Goal: Task Accomplishment & Management: Manage account settings

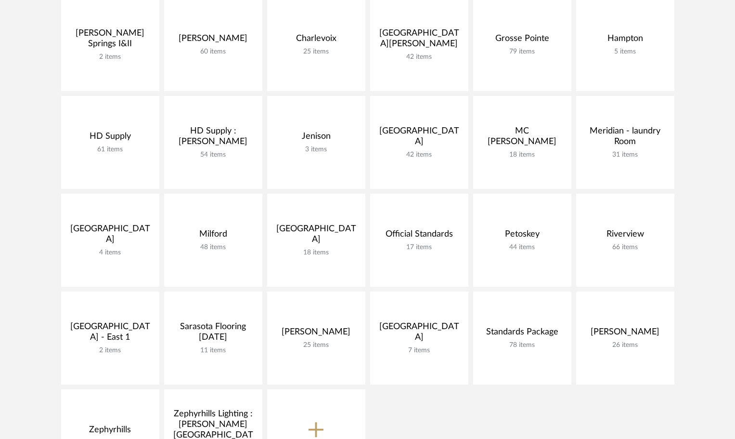
click at [420, 426] on div "[PERSON_NAME][GEOGRAPHIC_DATA] I&II 2 items View Budget Open Project [PERSON_NA…" at bounding box center [367, 242] width 693 height 489
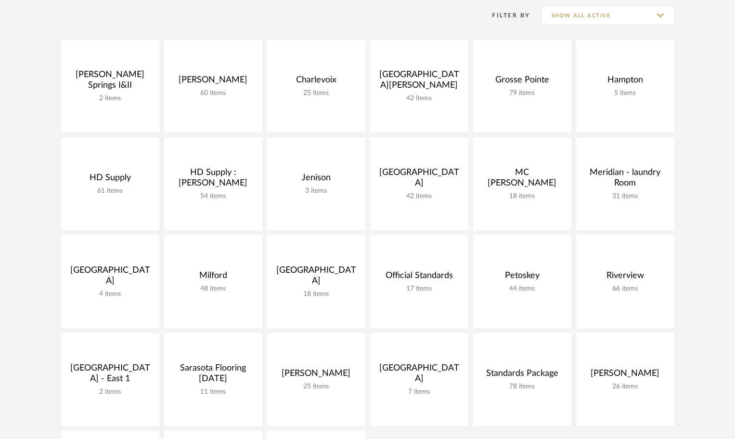
scroll to position [193, 0]
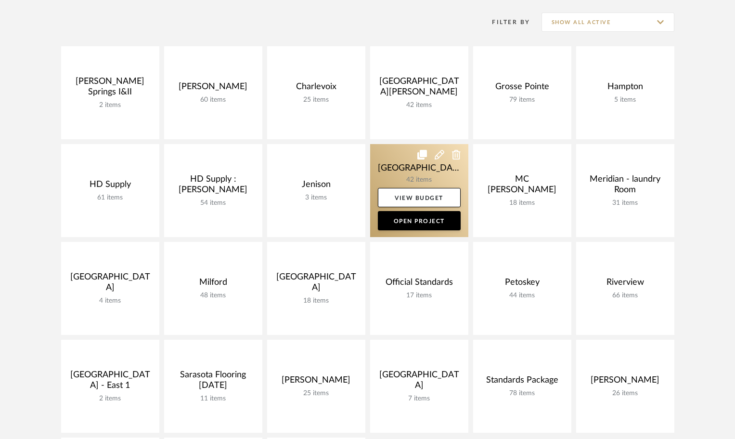
click at [388, 146] on link at bounding box center [419, 190] width 98 height 93
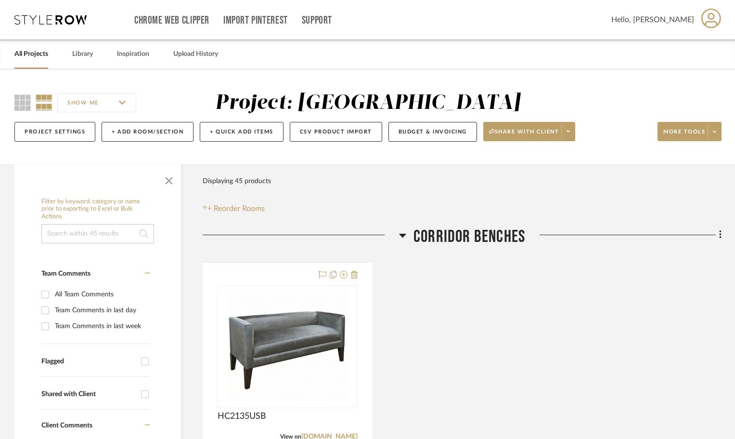
click at [397, 232] on div at bounding box center [301, 238] width 196 height 25
click at [401, 233] on icon at bounding box center [402, 235] width 7 height 12
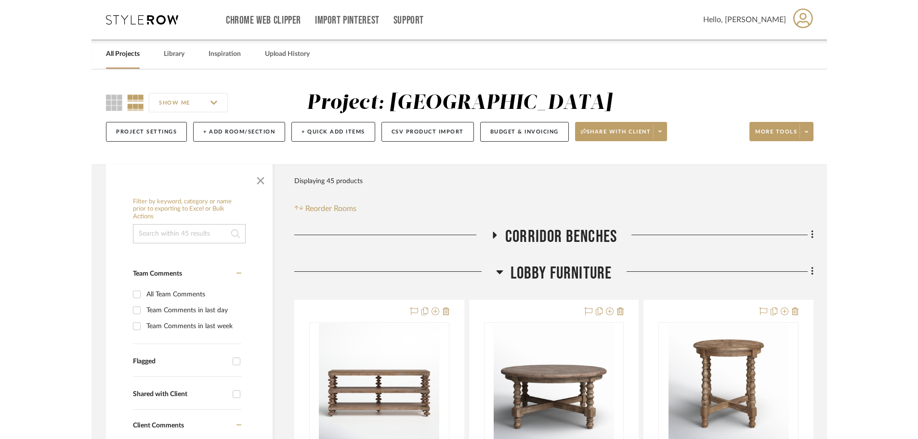
scroll to position [96, 0]
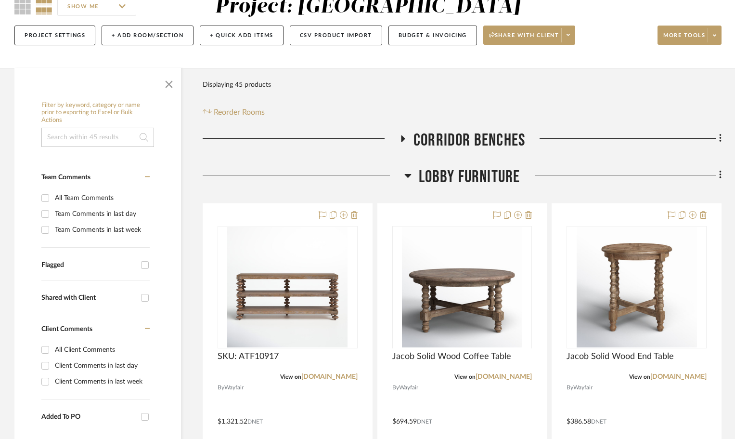
click at [405, 174] on icon at bounding box center [407, 176] width 7 height 4
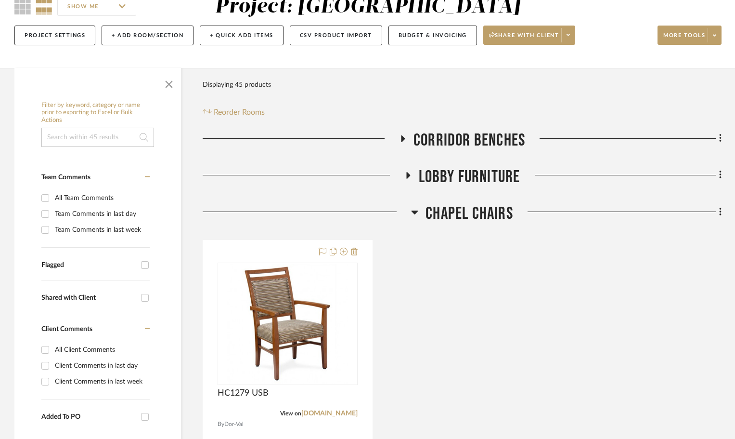
click at [412, 213] on icon at bounding box center [414, 212] width 7 height 12
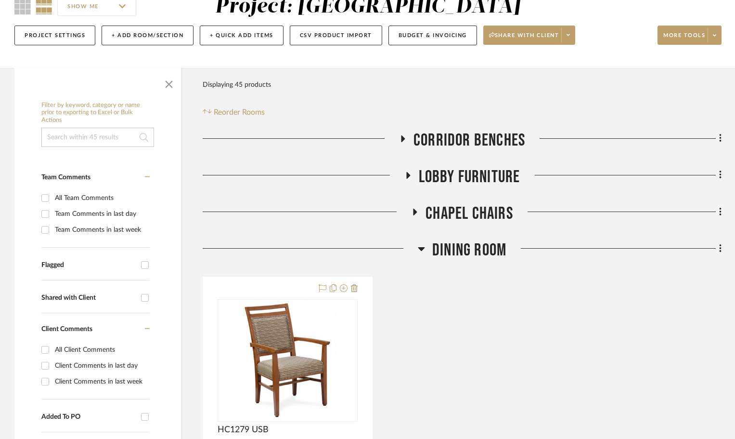
click at [421, 247] on icon at bounding box center [421, 249] width 7 height 12
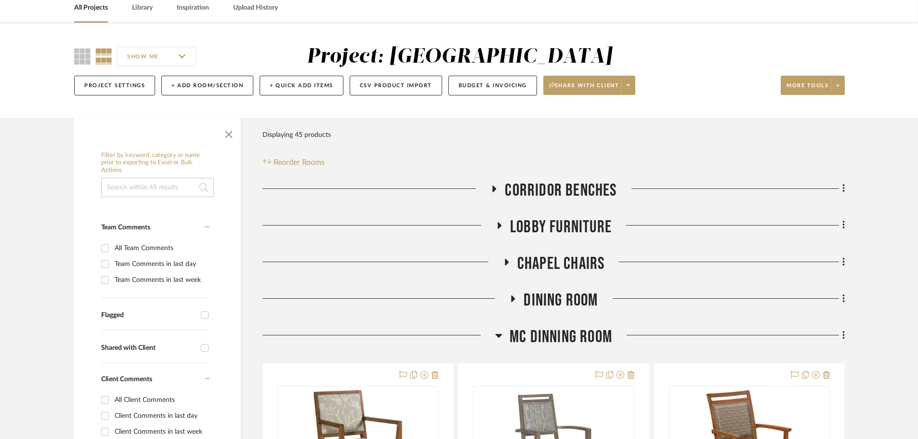
scroll to position [0, 0]
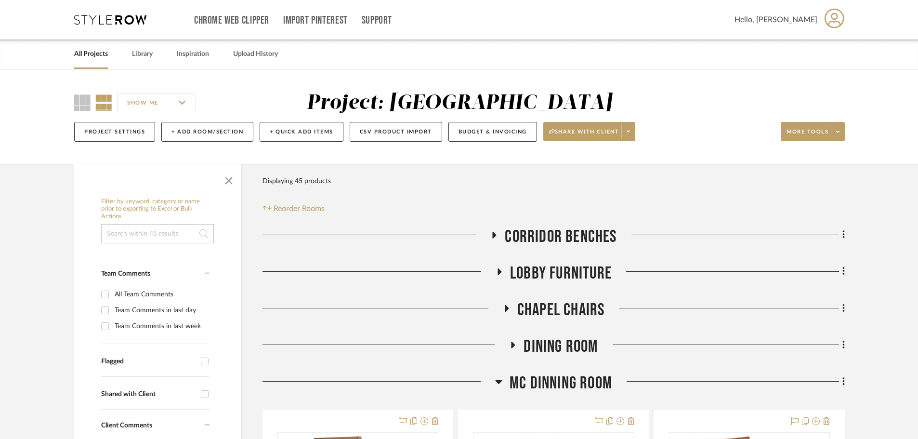
click at [86, 26] on div "Chrome Web Clipper Import Pinterest Support All Projects Library Inspiration Up…" at bounding box center [459, 19] width 770 height 39
click at [87, 20] on icon at bounding box center [110, 20] width 72 height 10
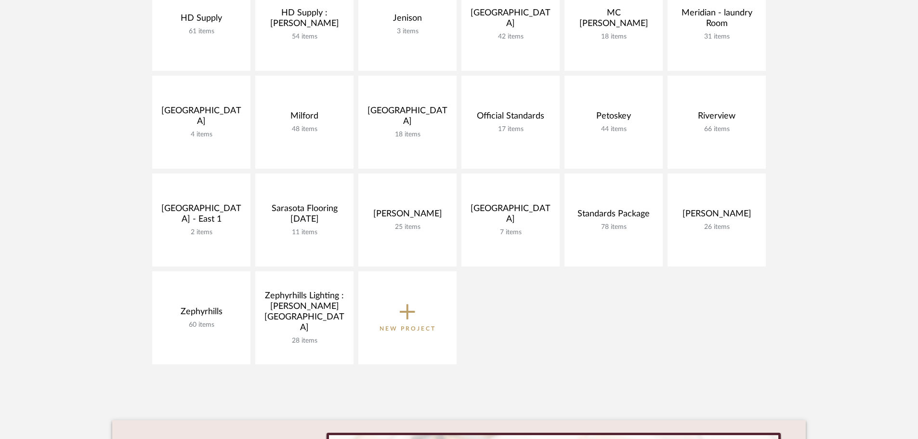
scroll to position [385, 0]
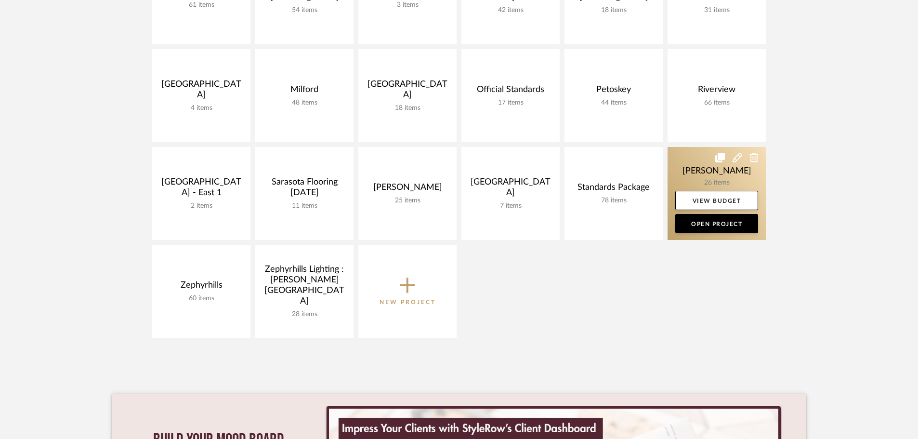
click at [682, 156] on link at bounding box center [716, 193] width 98 height 93
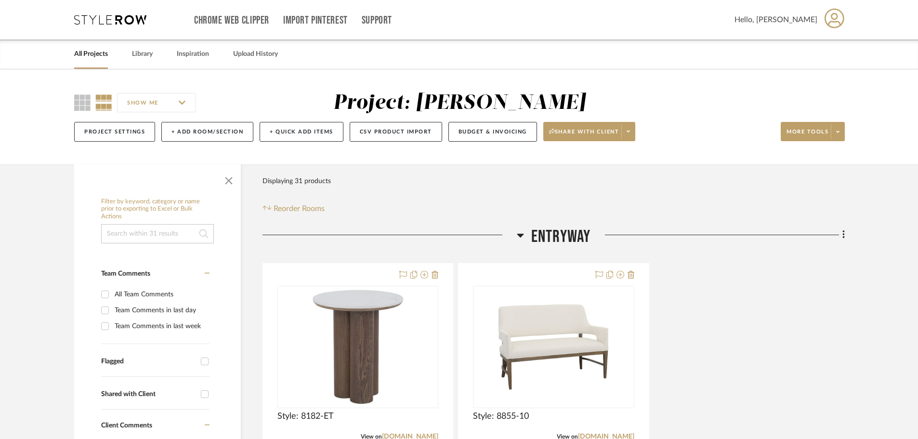
click at [517, 236] on icon at bounding box center [520, 235] width 7 height 12
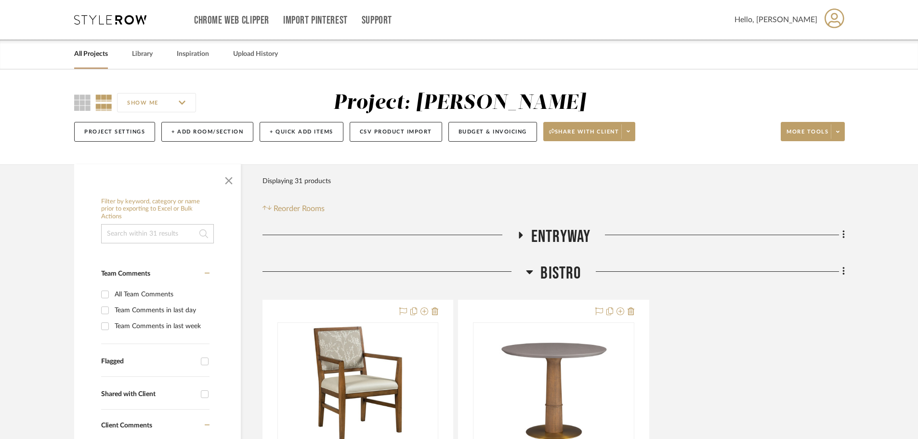
click at [532, 273] on icon at bounding box center [529, 272] width 7 height 12
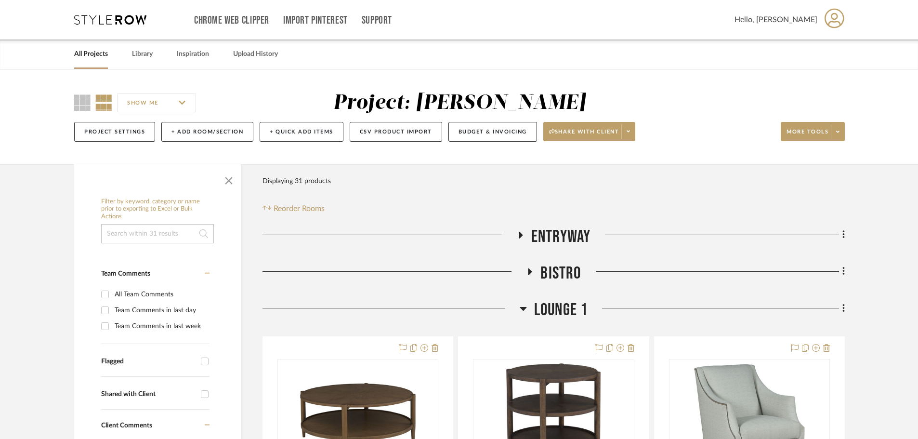
click at [523, 302] on icon at bounding box center [523, 308] width 7 height 12
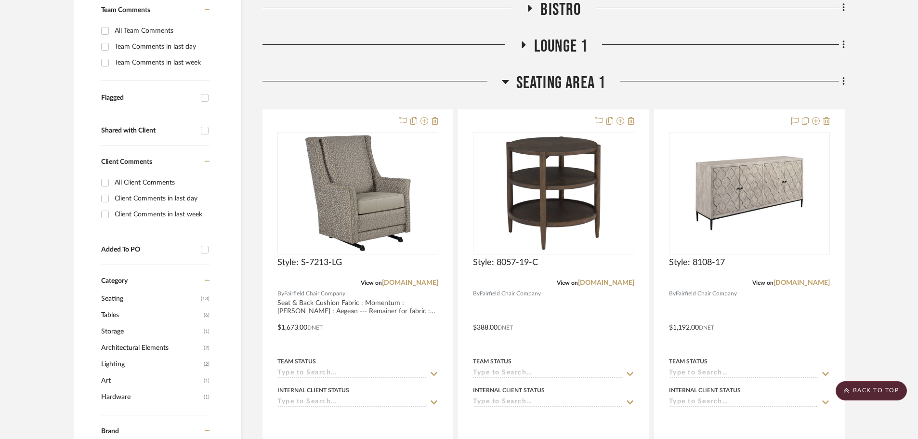
scroll to position [289, 0]
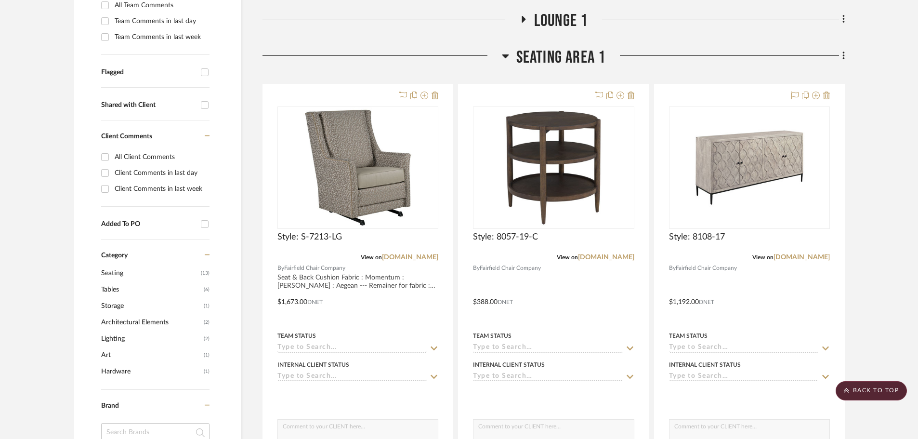
click at [503, 56] on icon at bounding box center [505, 56] width 7 height 4
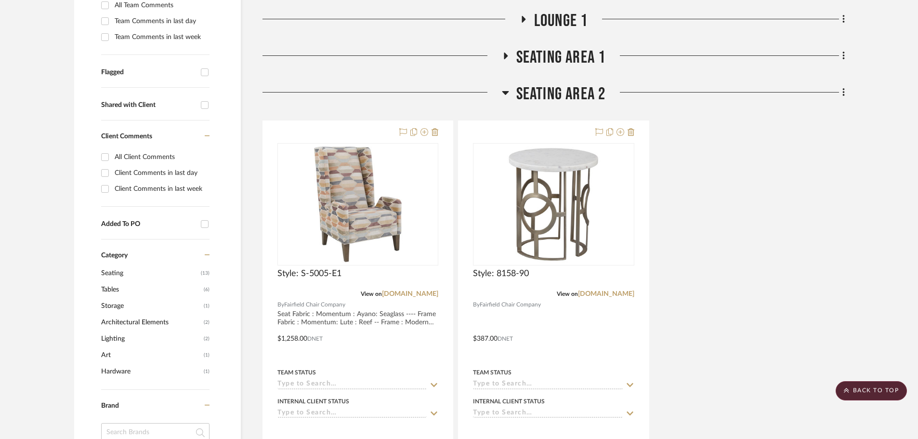
click at [507, 94] on icon at bounding box center [505, 93] width 7 height 12
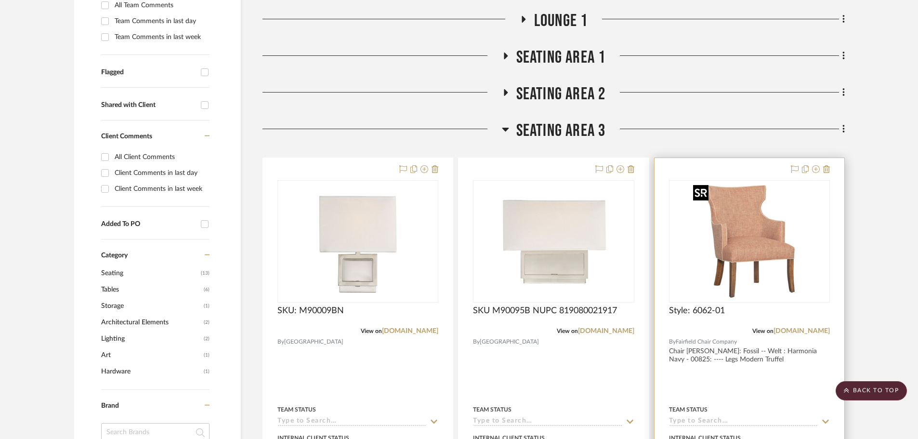
click at [0, 0] on img at bounding box center [0, 0] width 0 height 0
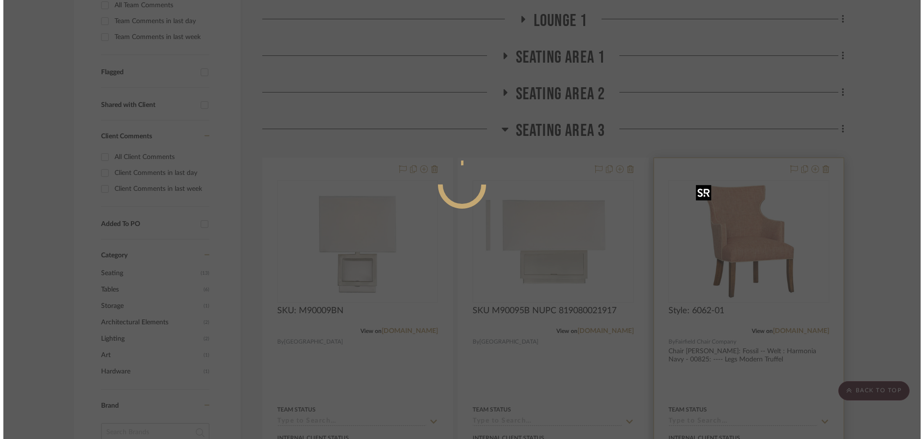
scroll to position [0, 0]
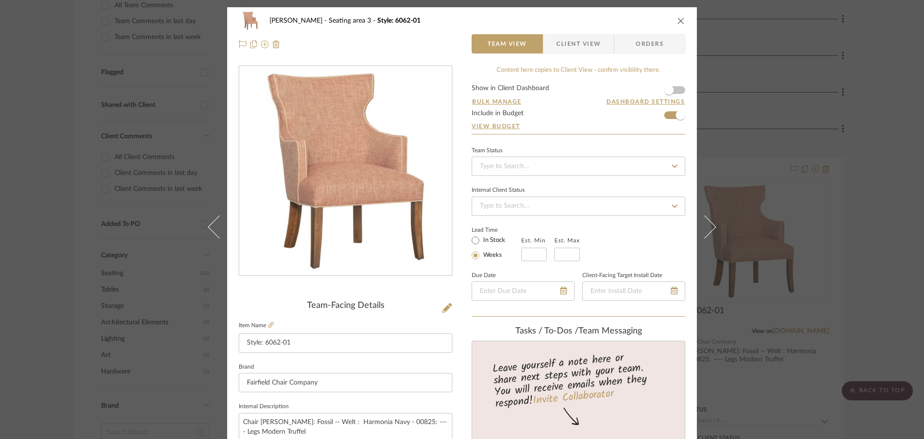
click at [677, 18] on icon "close" at bounding box center [681, 21] width 8 height 8
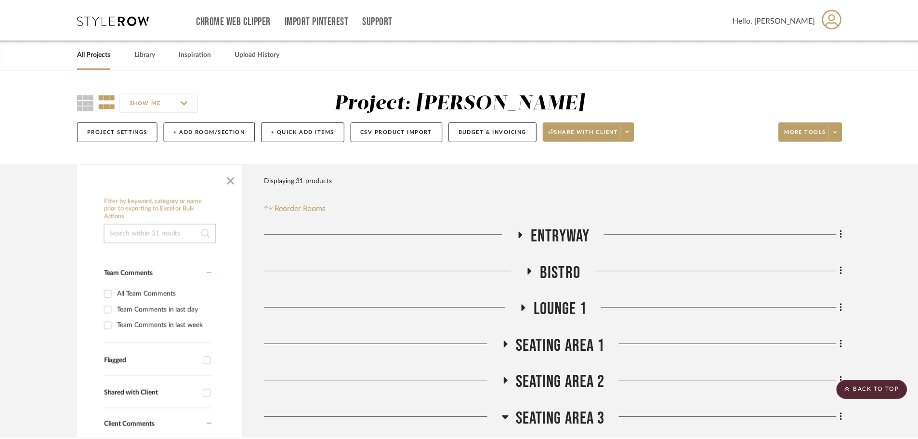
scroll to position [289, 0]
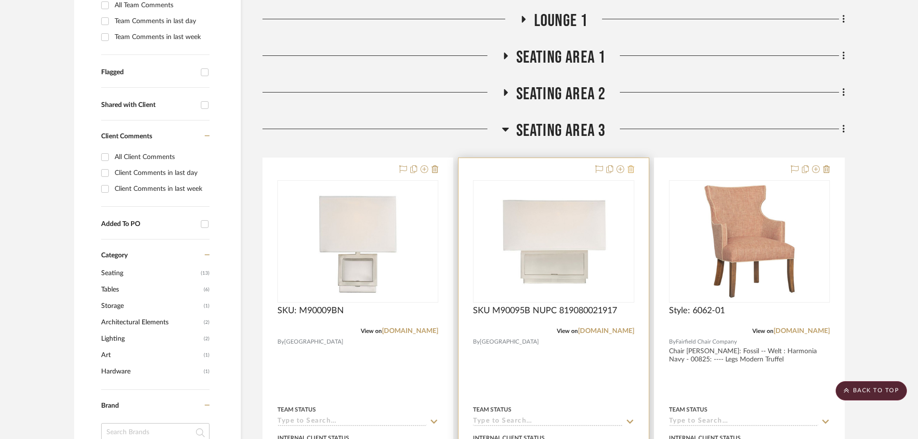
click at [629, 166] on icon at bounding box center [630, 169] width 7 height 8
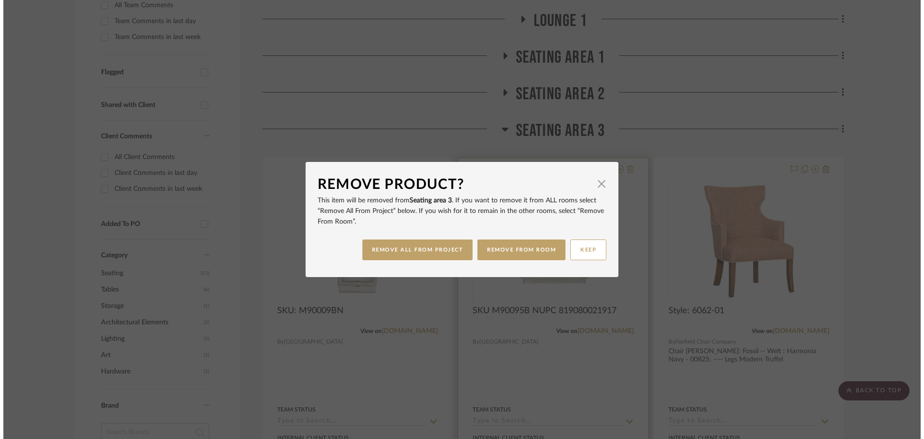
scroll to position [0, 0]
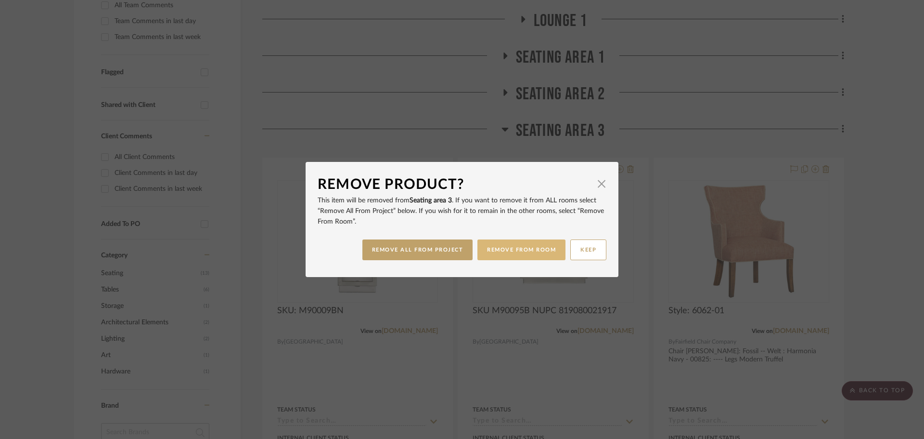
click at [509, 251] on button "REMOVE FROM ROOM" at bounding box center [522, 249] width 88 height 21
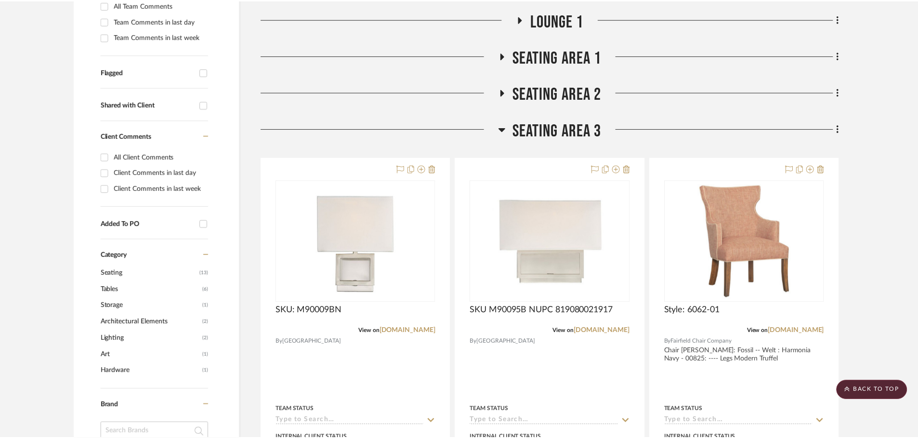
scroll to position [289, 0]
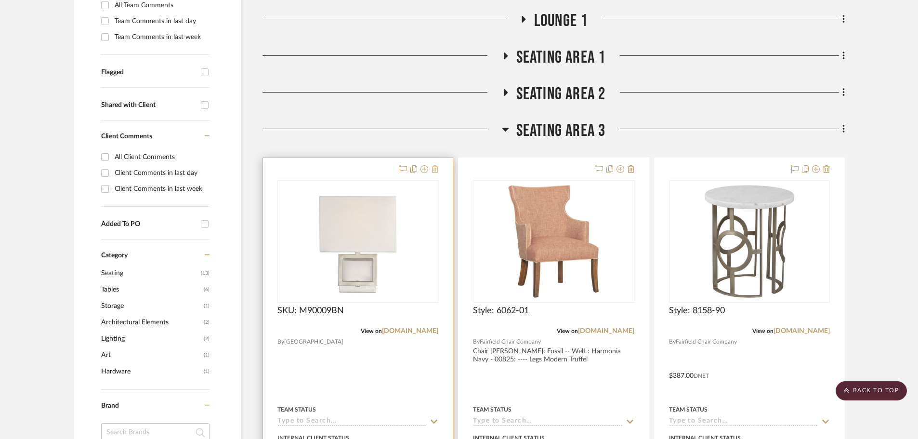
click at [434, 169] on icon at bounding box center [434, 169] width 7 height 8
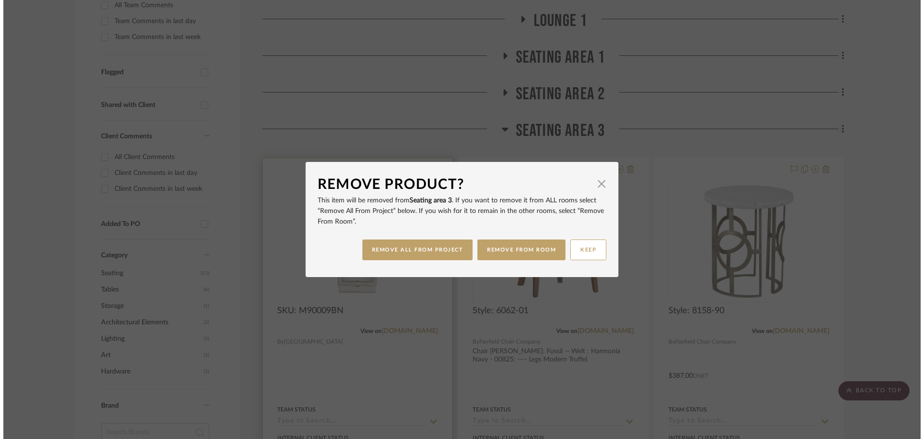
scroll to position [0, 0]
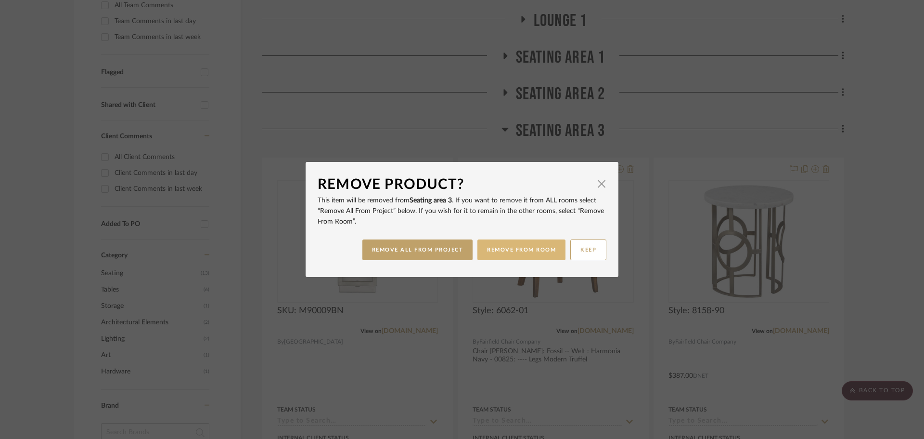
click at [504, 244] on button "REMOVE FROM ROOM" at bounding box center [522, 249] width 88 height 21
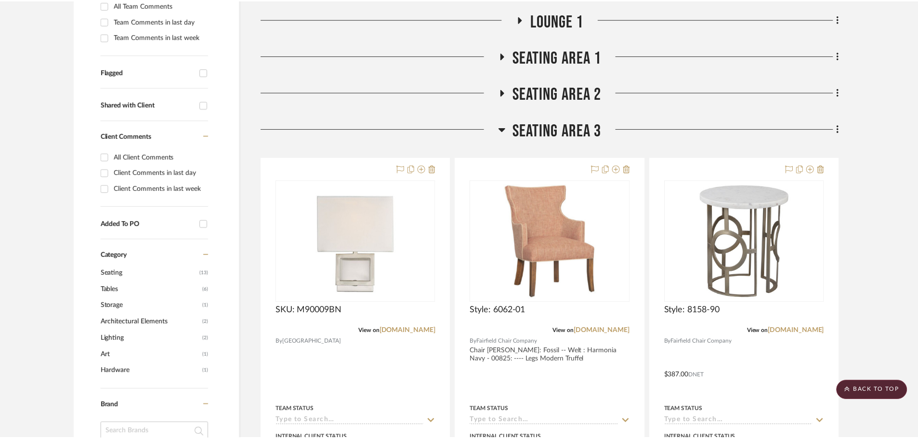
scroll to position [289, 0]
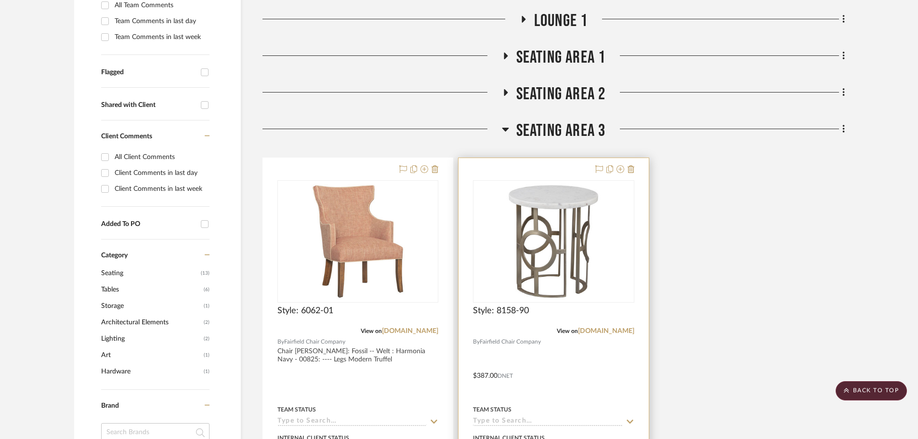
click at [563, 242] on img "0" at bounding box center [553, 241] width 120 height 120
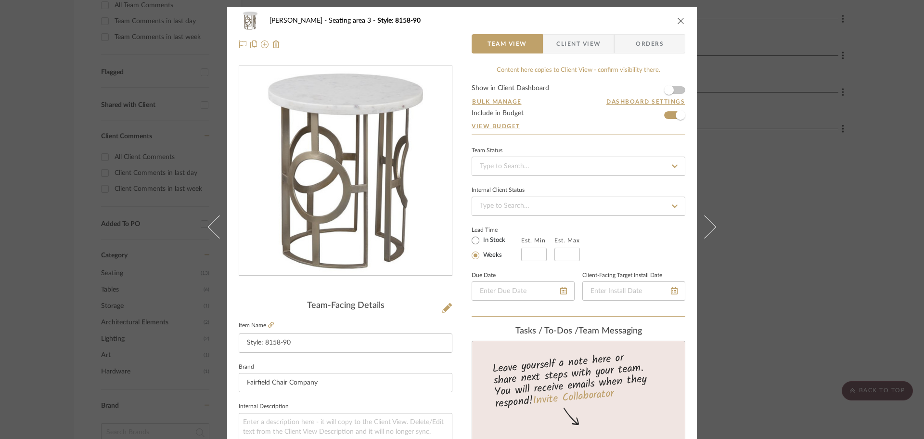
click at [679, 22] on icon "close" at bounding box center [681, 21] width 8 height 8
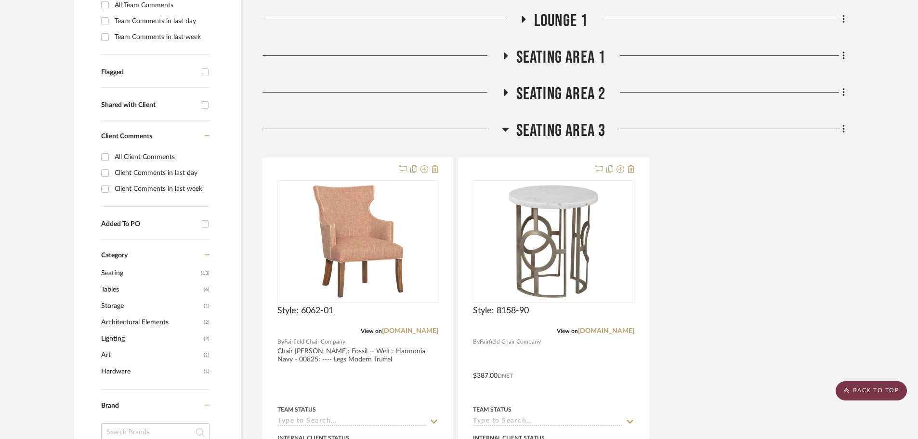
click at [735, 387] on scroll-to-top-button "BACK TO TOP" at bounding box center [870, 390] width 71 height 19
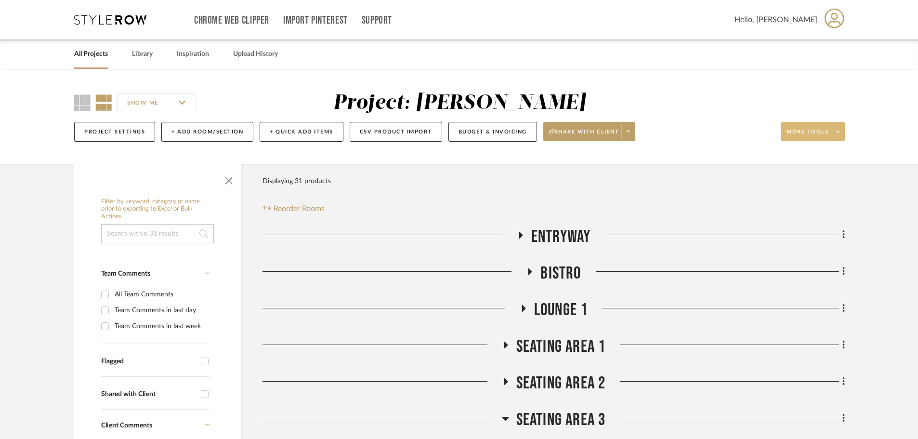
click at [735, 134] on span at bounding box center [837, 131] width 13 height 14
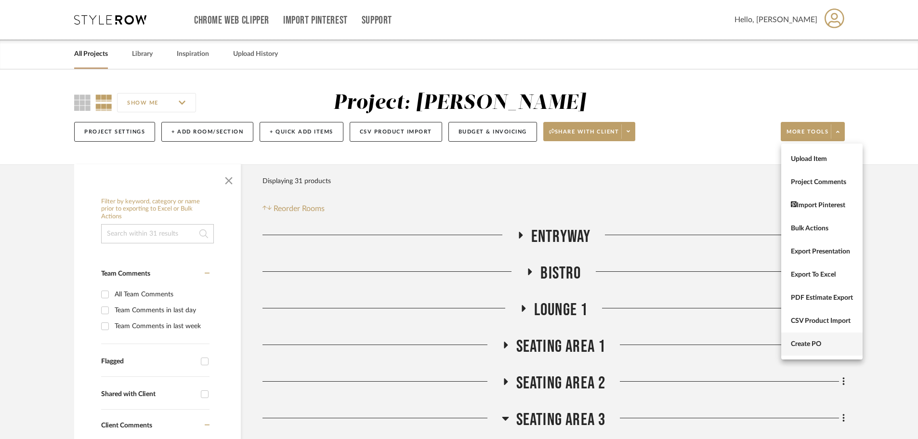
click at [735, 344] on span "Create PO" at bounding box center [822, 344] width 62 height 8
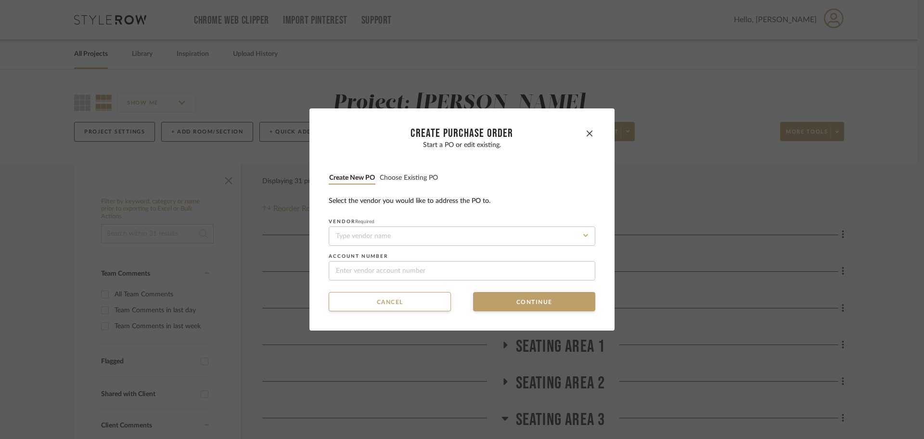
click at [397, 176] on button "Choose existing PO" at bounding box center [408, 177] width 59 height 9
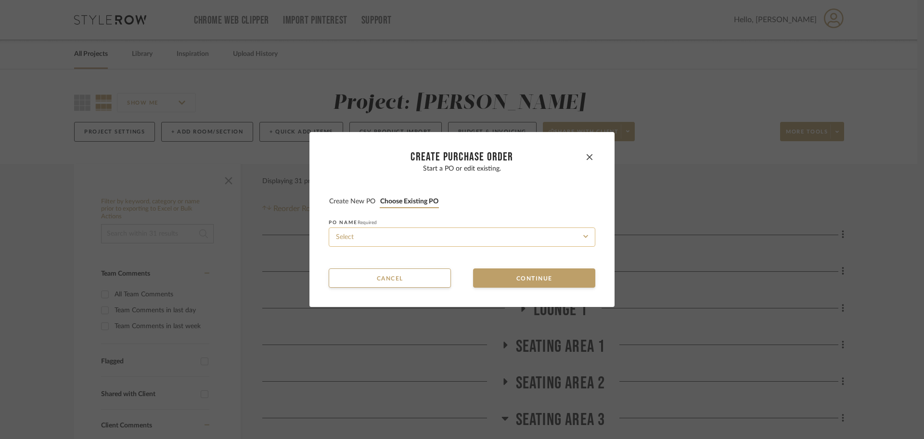
click at [396, 230] on input at bounding box center [462, 236] width 267 height 19
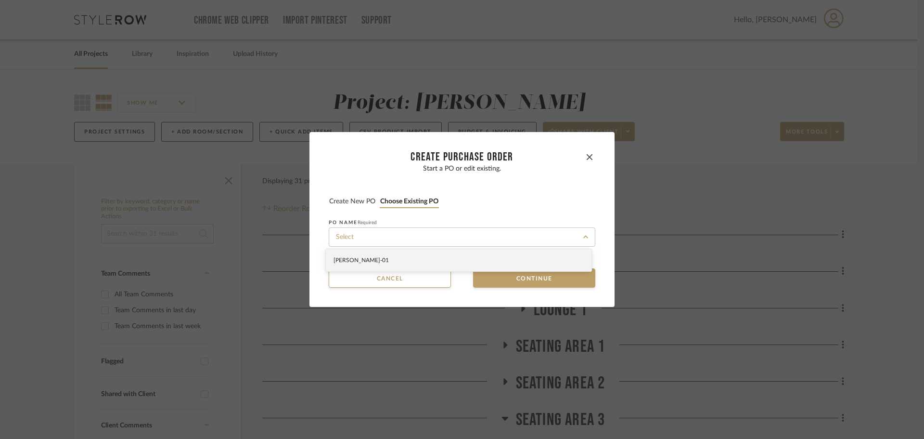
click at [396, 260] on div "[PERSON_NAME]-01" at bounding box center [459, 260] width 266 height 22
type input "[PERSON_NAME]-01"
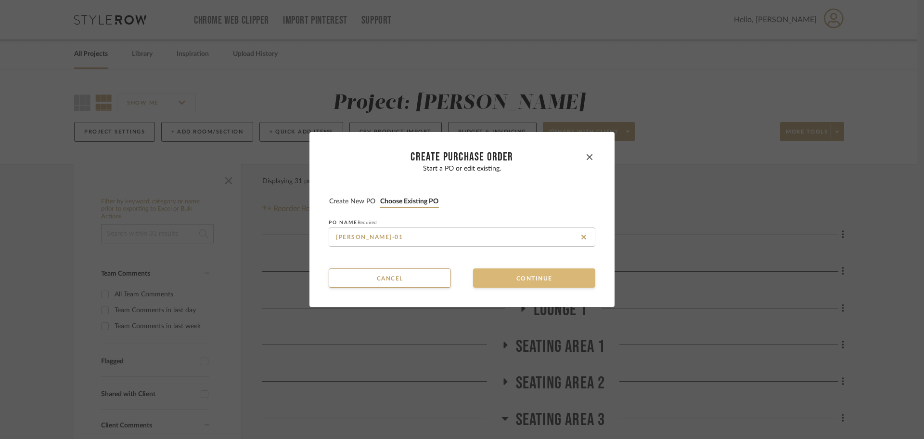
click at [502, 281] on button "Continue" at bounding box center [534, 277] width 122 height 19
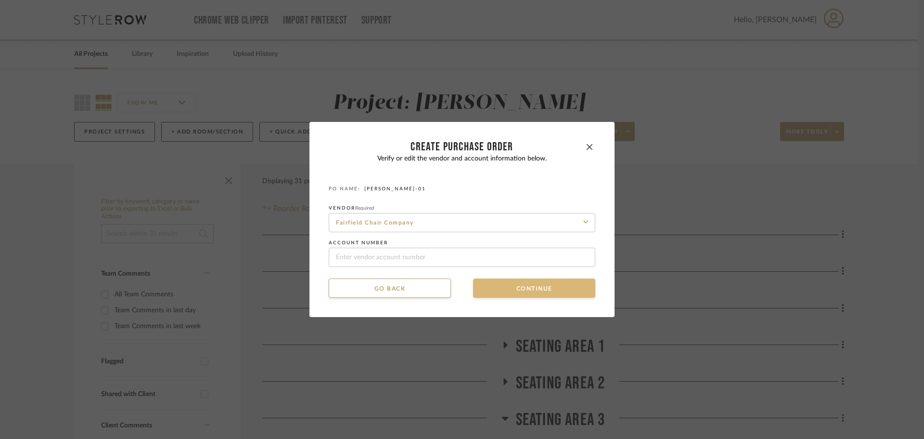
click at [502, 283] on button "Continue" at bounding box center [534, 287] width 122 height 19
click at [502, 289] on button "Continue" at bounding box center [534, 287] width 122 height 19
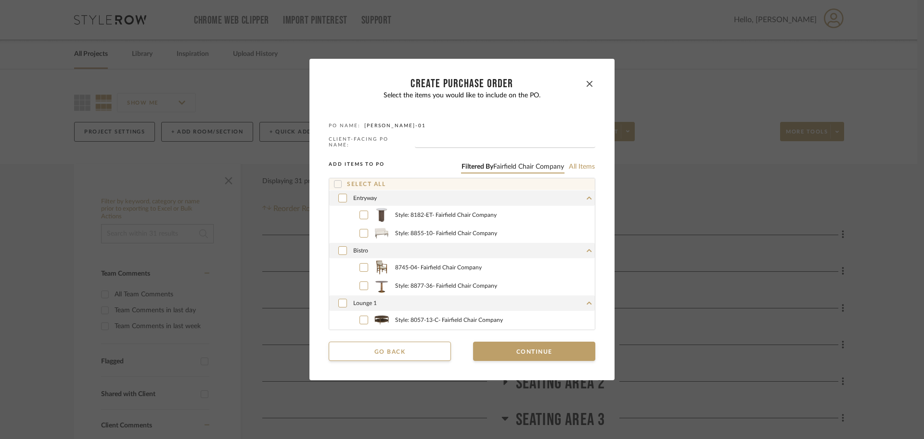
drag, startPoint x: 337, startPoint y: 181, endPoint x: 344, endPoint y: 186, distance: 8.3
click at [337, 181] on icon at bounding box center [338, 184] width 7 height 7
click at [509, 346] on button "Continue" at bounding box center [534, 350] width 122 height 19
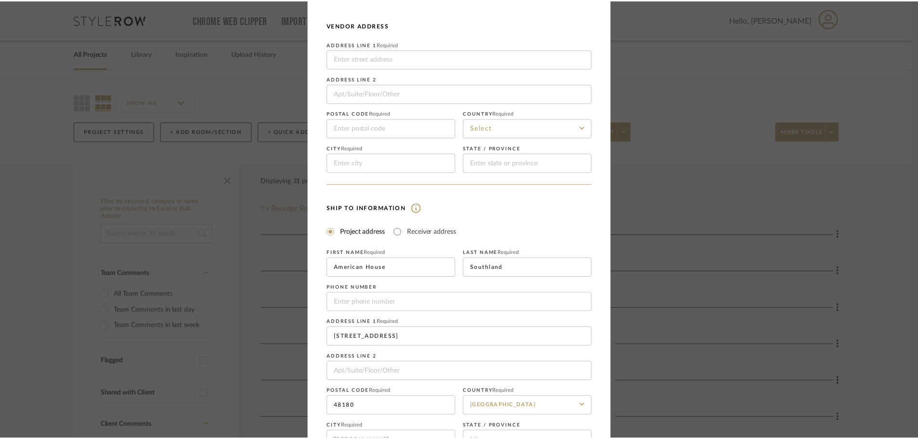
scroll to position [113, 0]
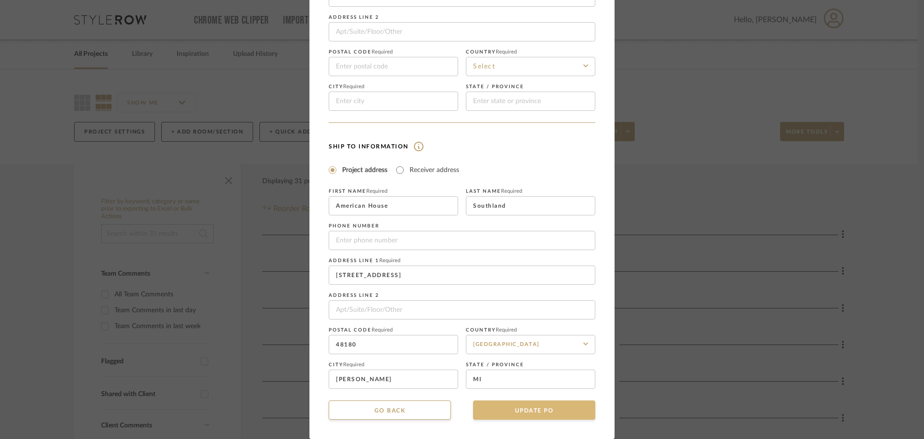
click at [537, 410] on button "UPDATE PO" at bounding box center [534, 409] width 122 height 19
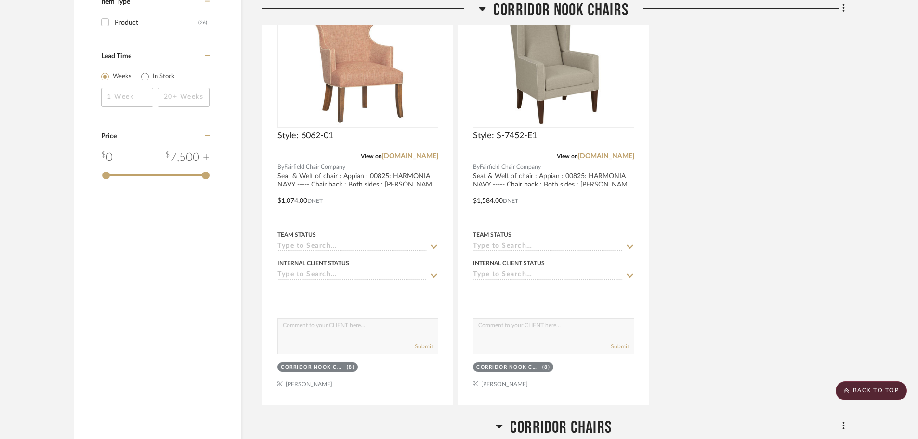
scroll to position [770, 0]
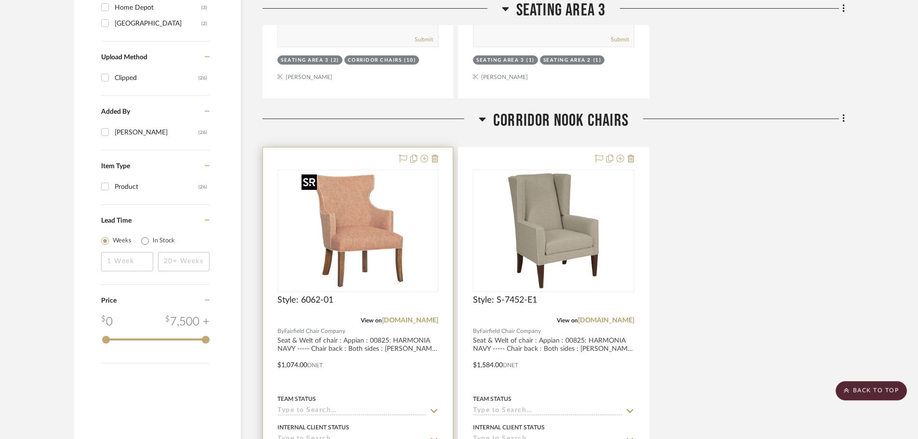
click at [379, 243] on div at bounding box center [357, 230] width 161 height 122
click at [369, 242] on img "0" at bounding box center [358, 230] width 120 height 120
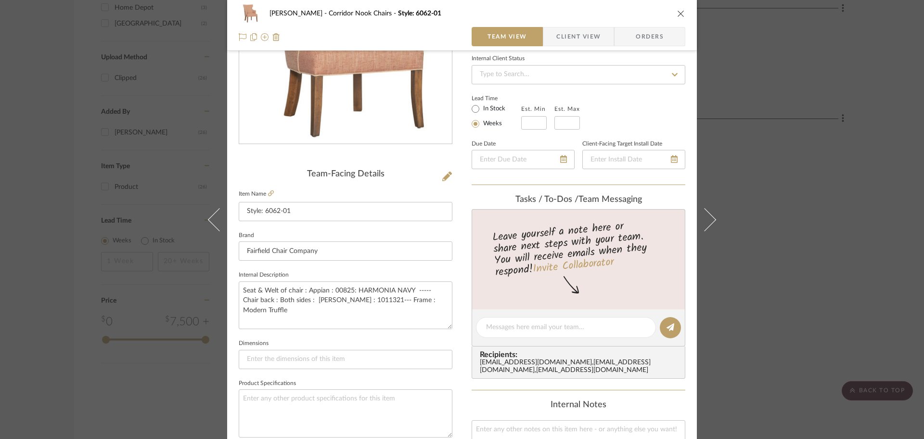
scroll to position [144, 0]
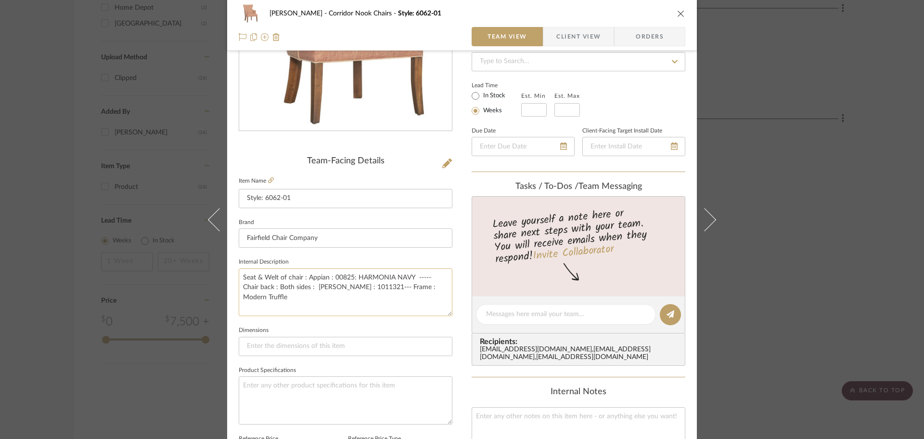
click at [330, 286] on textarea "Seat & Welt of chair : Appian : 00825: HARMONIA NAVY ----- Chair back : Both si…" at bounding box center [346, 292] width 214 height 48
click at [680, 16] on icon "close" at bounding box center [681, 14] width 8 height 8
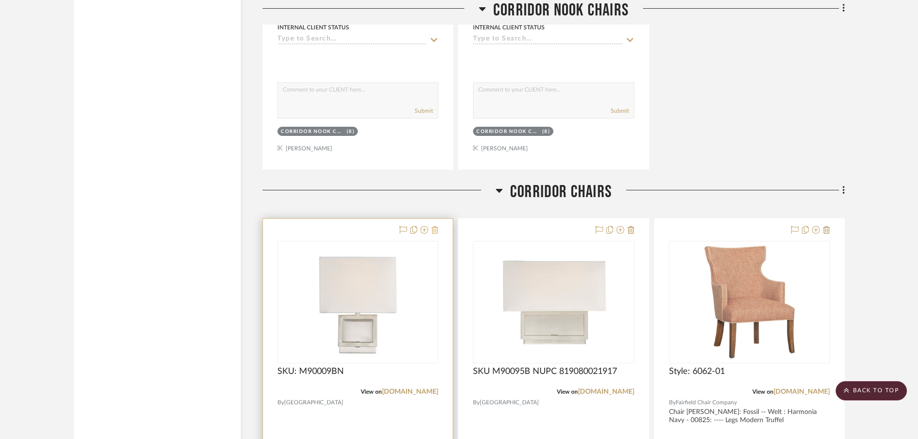
scroll to position [1156, 0]
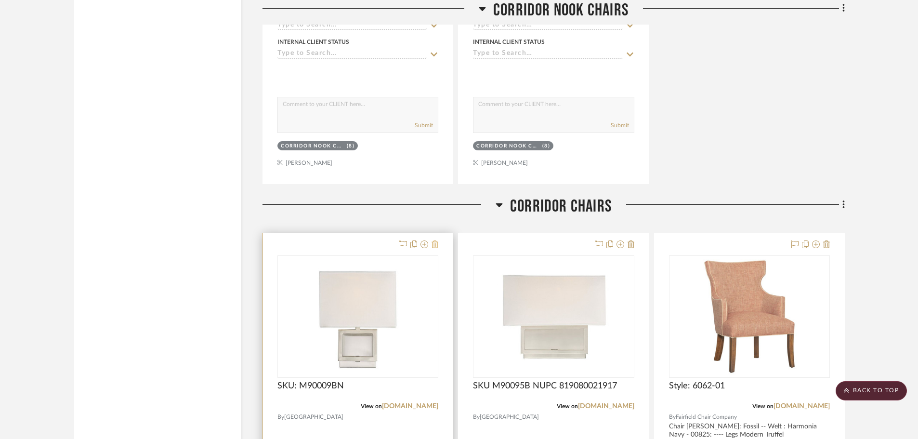
click at [437, 247] on icon at bounding box center [434, 244] width 7 height 8
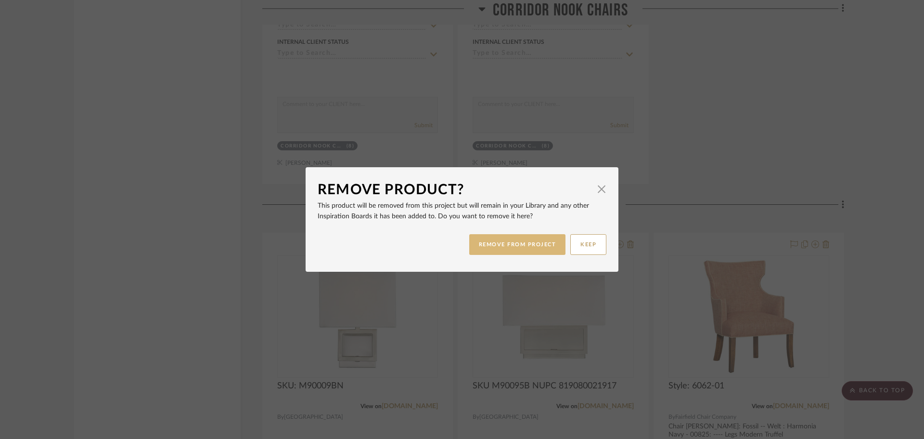
click at [504, 251] on button "REMOVE FROM PROJECT" at bounding box center [517, 244] width 97 height 21
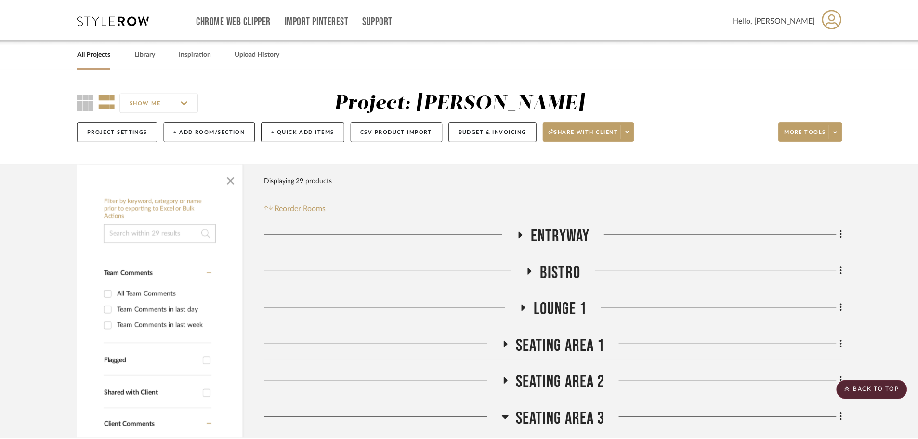
scroll to position [1156, 0]
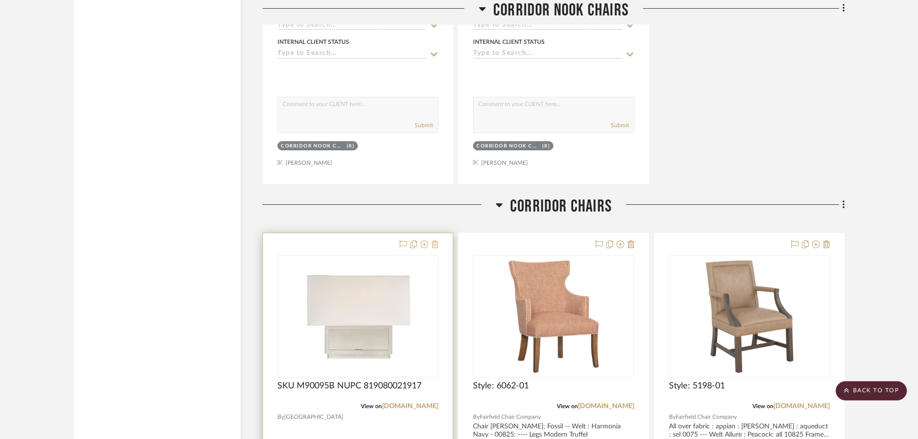
click at [437, 244] on icon at bounding box center [434, 244] width 7 height 8
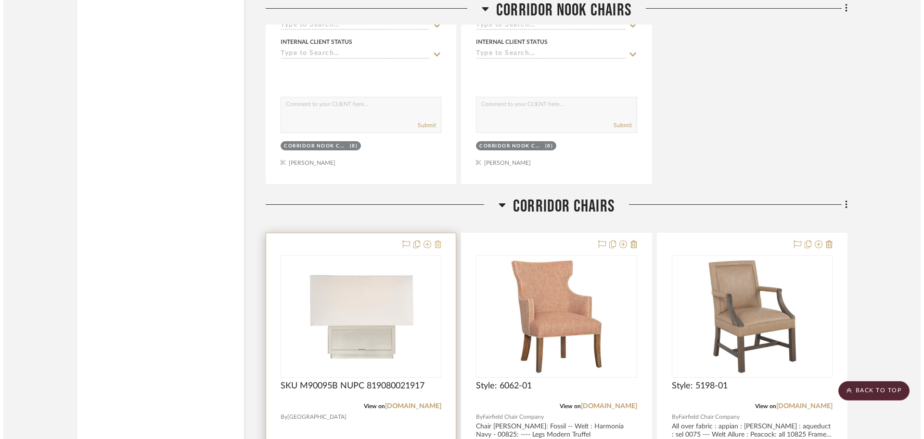
scroll to position [0, 0]
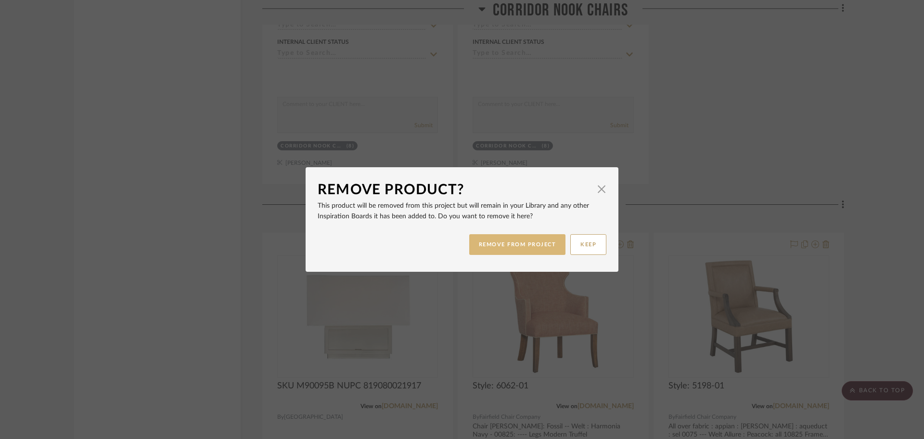
click at [470, 242] on button "REMOVE FROM PROJECT" at bounding box center [517, 244] width 97 height 21
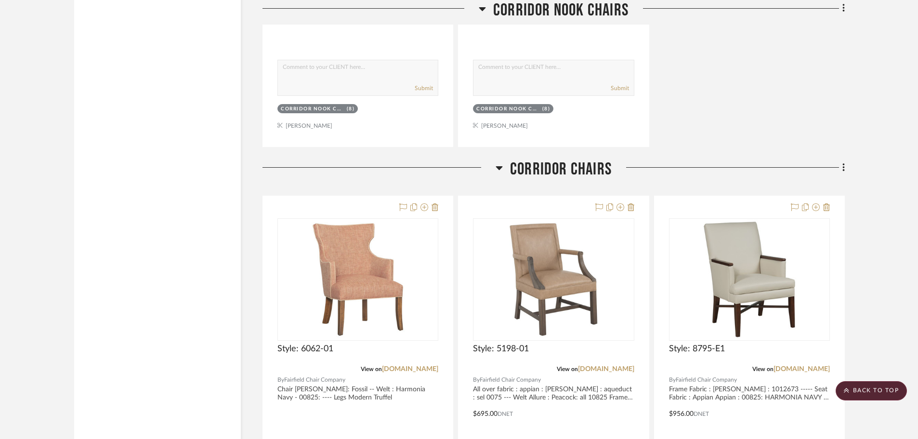
scroll to position [1252, 0]
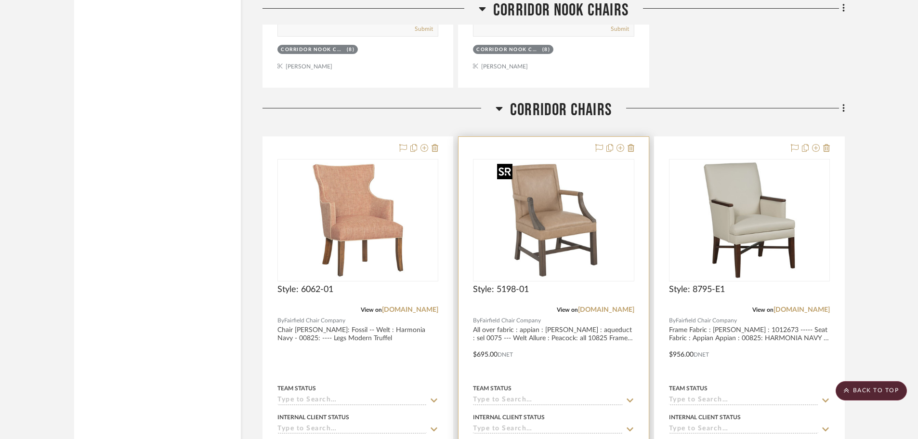
click at [570, 235] on img "0" at bounding box center [553, 220] width 120 height 120
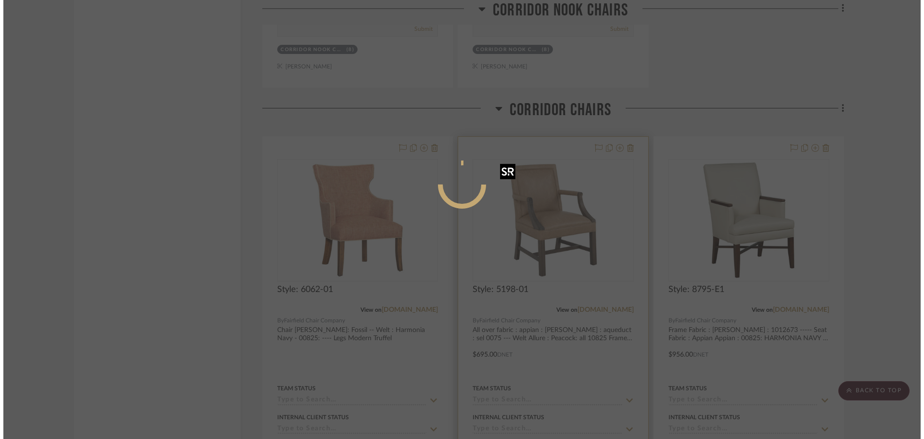
scroll to position [0, 0]
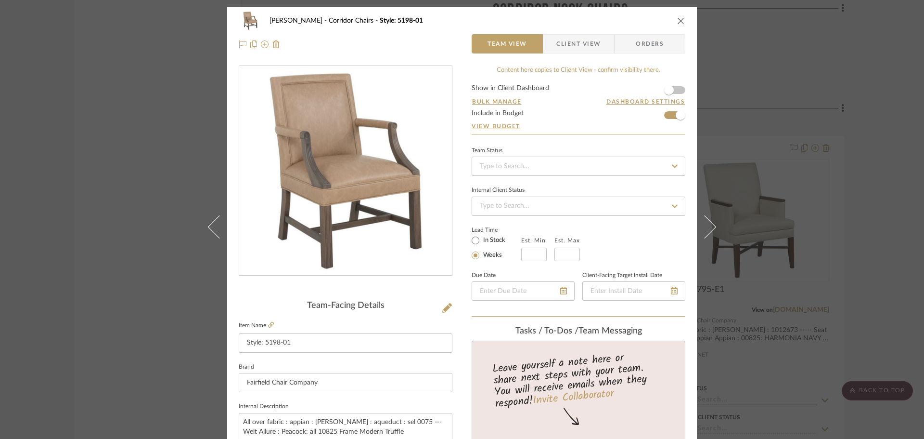
click at [677, 20] on icon "close" at bounding box center [681, 21] width 8 height 8
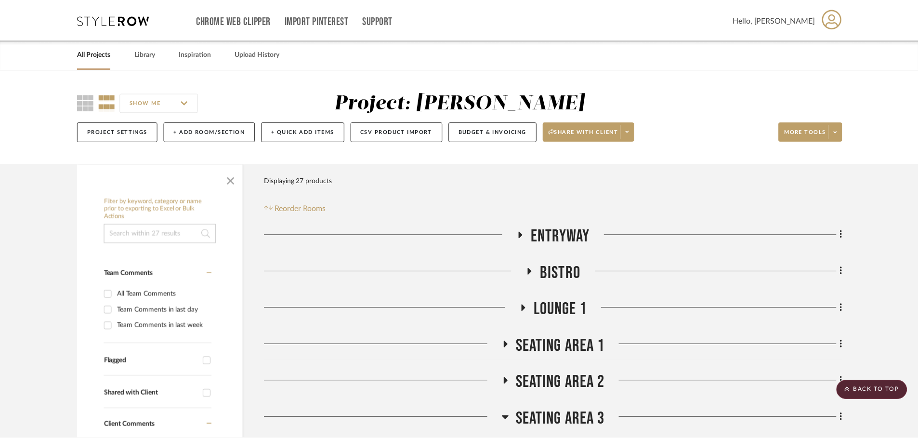
scroll to position [1252, 0]
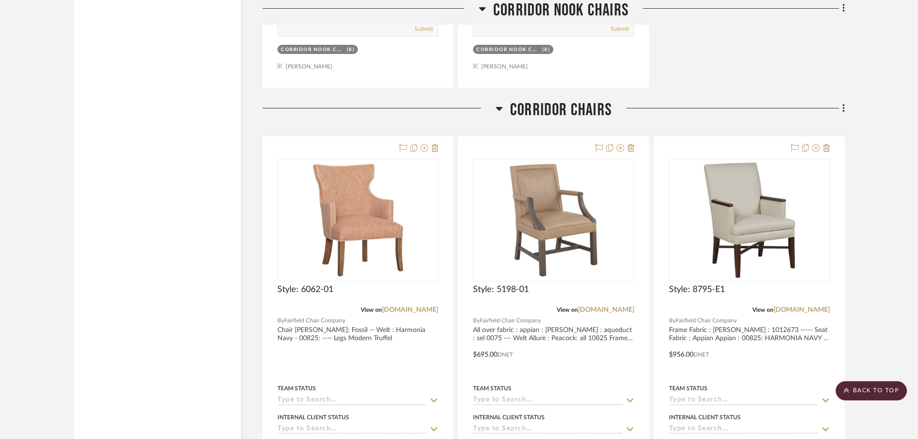
click at [501, 107] on icon at bounding box center [499, 109] width 7 height 4
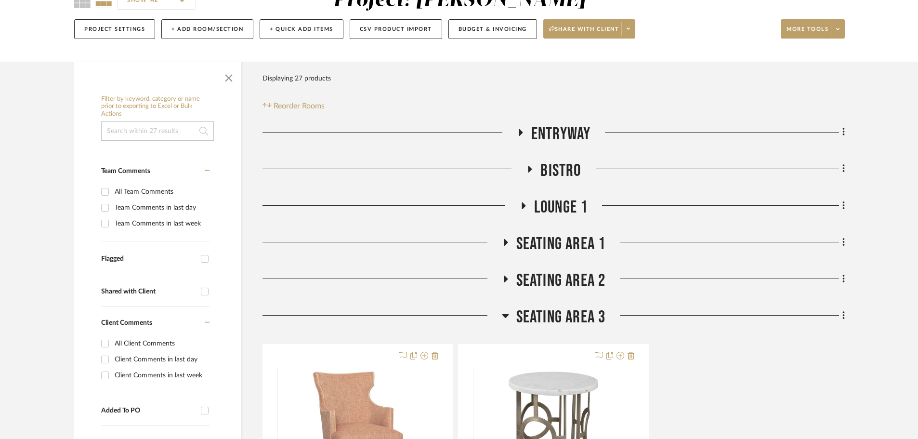
scroll to position [144, 0]
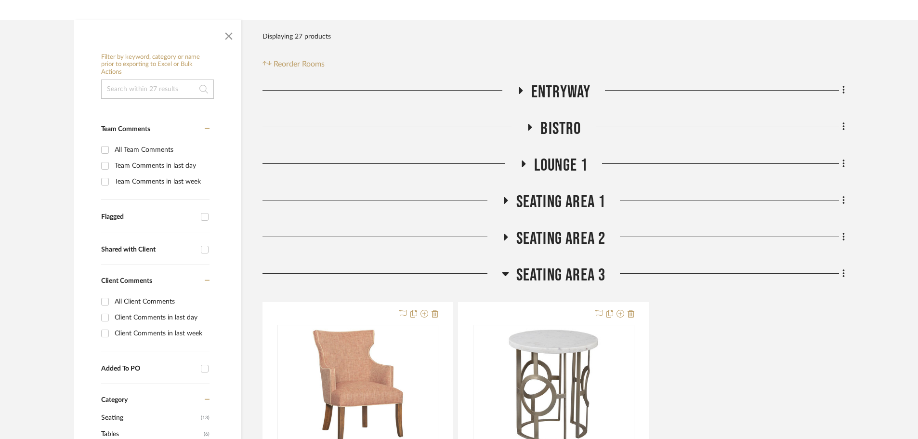
click at [502, 234] on icon at bounding box center [505, 237] width 12 height 7
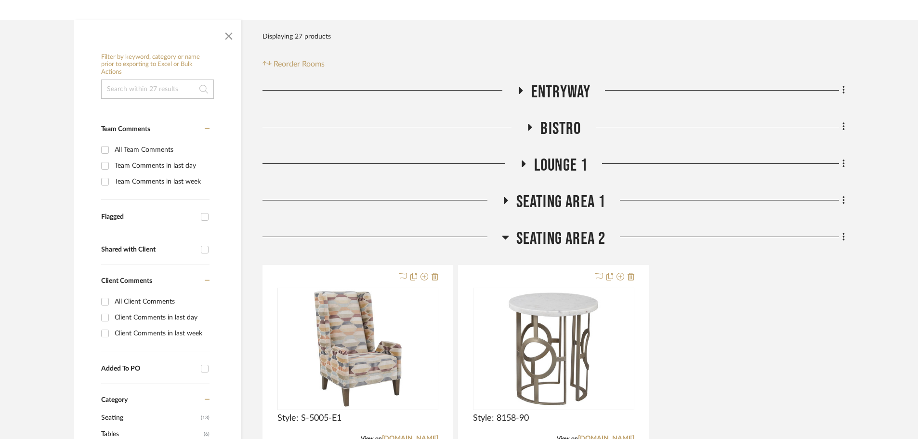
click at [502, 234] on icon at bounding box center [505, 237] width 7 height 12
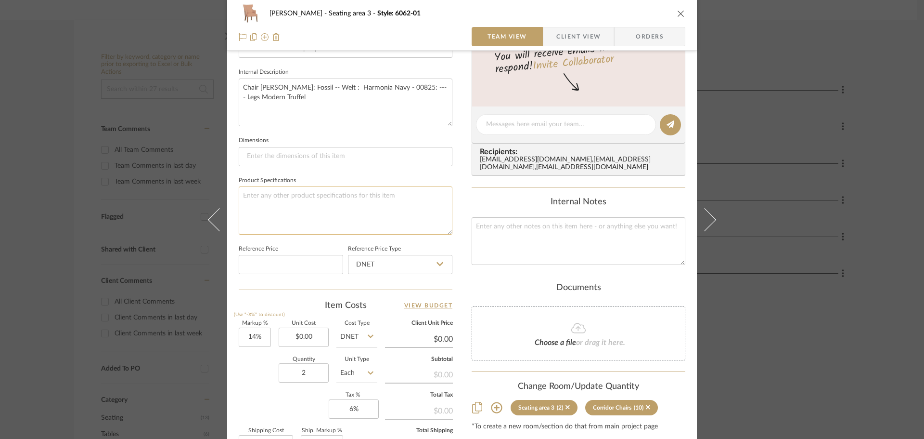
scroll to position [337, 0]
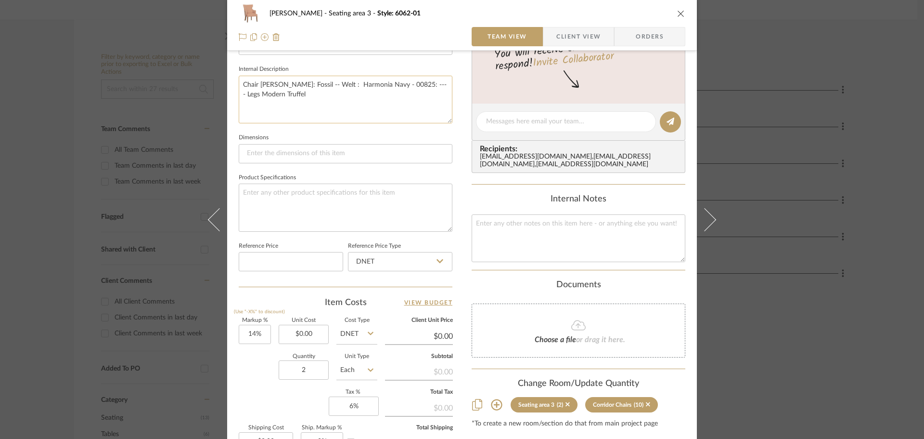
click at [276, 85] on textarea "Chair [PERSON_NAME]: Fossil -- Welt : Harmonia Navy - 00825: ---- Legs Modern T…" at bounding box center [346, 100] width 214 height 48
click at [326, 95] on textarea "Chair Fabric : Mometum Ayano: Fossil -- Welt : Harmonia Navy - 00825: ---- Legs…" at bounding box center [346, 100] width 214 height 48
type textarea "Chair Fabric : Mometum Ayano: Fossil -- Welt : Harmonia Navy - 00825: ---- Legs…"
click at [299, 89] on textarea "Chair Fabric : Mometum Ayano: Fossil -- Welt : Harmonia Navy - 00825: ---- Legs…" at bounding box center [346, 100] width 214 height 48
drag, startPoint x: 351, startPoint y: 82, endPoint x: 282, endPoint y: 83, distance: 69.3
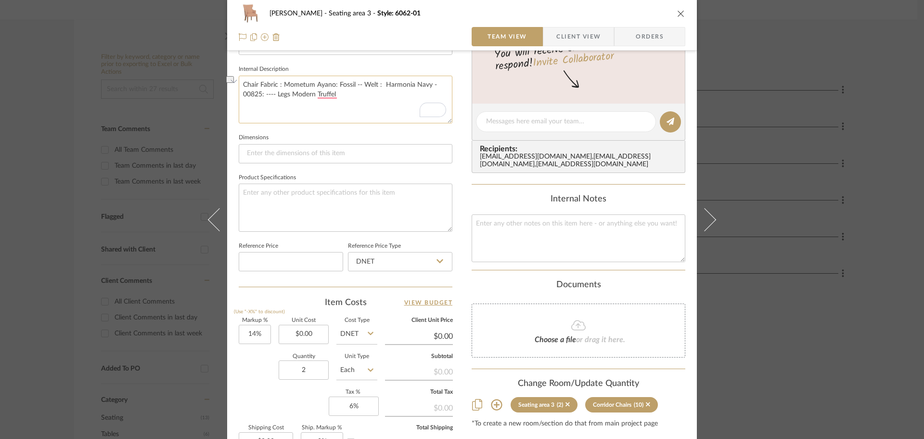
click at [282, 83] on textarea "Chair Fabric : Mometum Ayano: Fossil -- Welt : Harmonia Navy - 00825: ---- Legs…" at bounding box center [346, 100] width 214 height 48
click at [677, 11] on icon "close" at bounding box center [681, 14] width 8 height 8
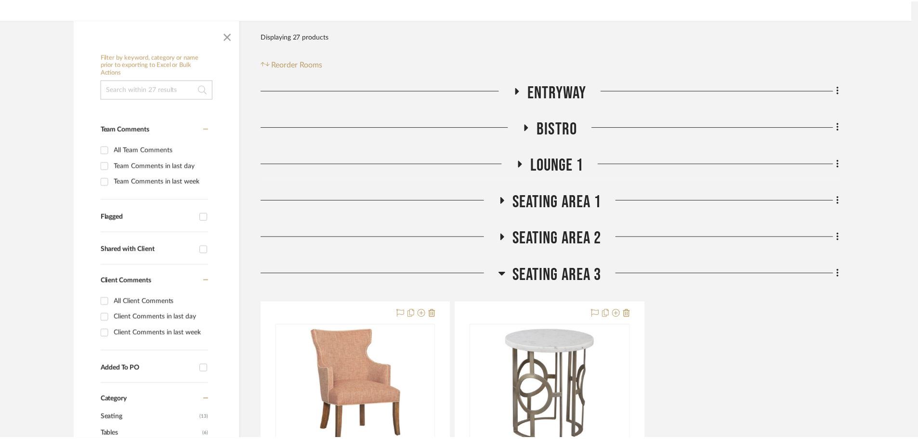
scroll to position [144, 0]
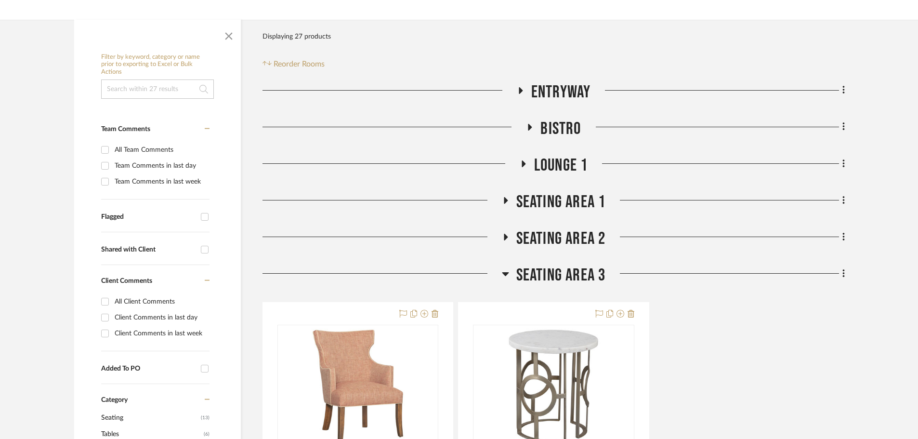
click at [506, 231] on h3 "Seating area 2" at bounding box center [554, 238] width 104 height 21
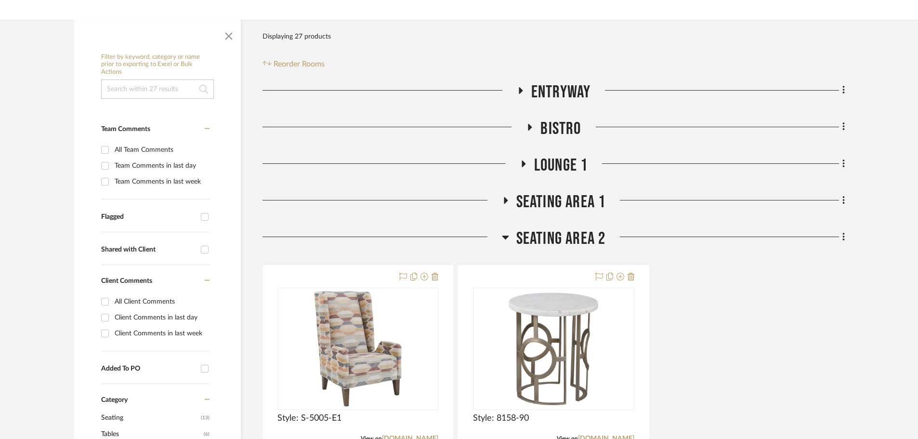
click at [501, 197] on icon at bounding box center [505, 200] width 12 height 7
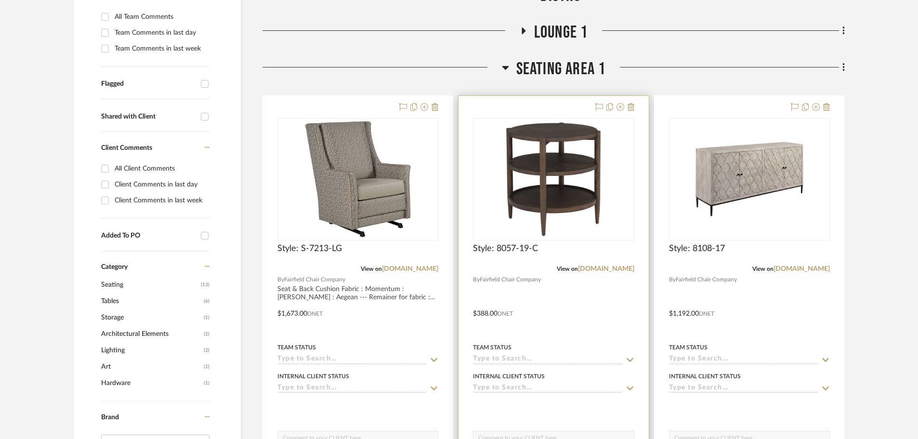
scroll to position [289, 0]
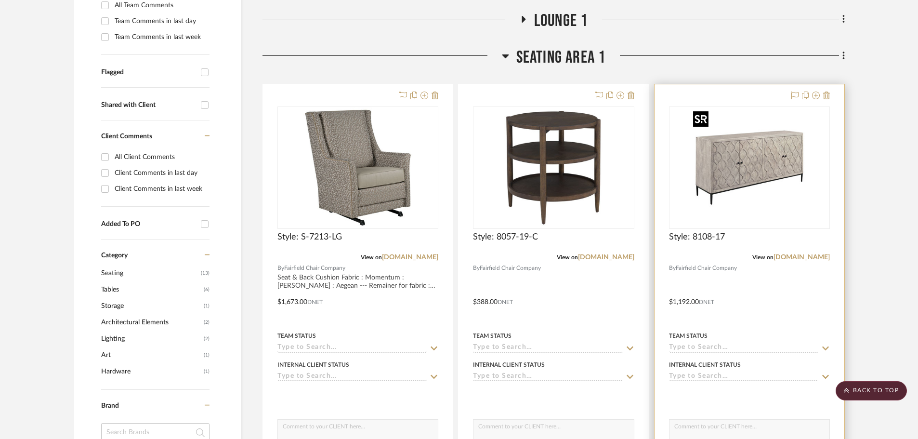
click at [717, 181] on img "0" at bounding box center [749, 167] width 120 height 120
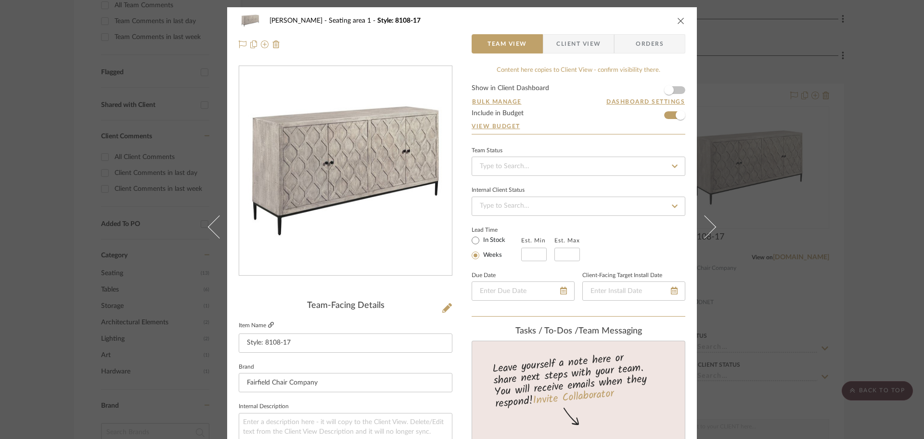
click at [270, 326] on icon at bounding box center [271, 325] width 6 height 6
click at [681, 19] on icon "close" at bounding box center [681, 21] width 8 height 8
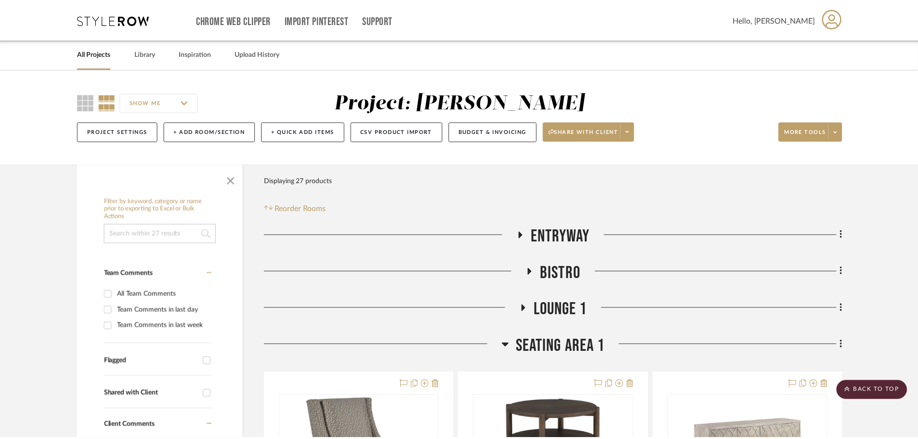
scroll to position [289, 0]
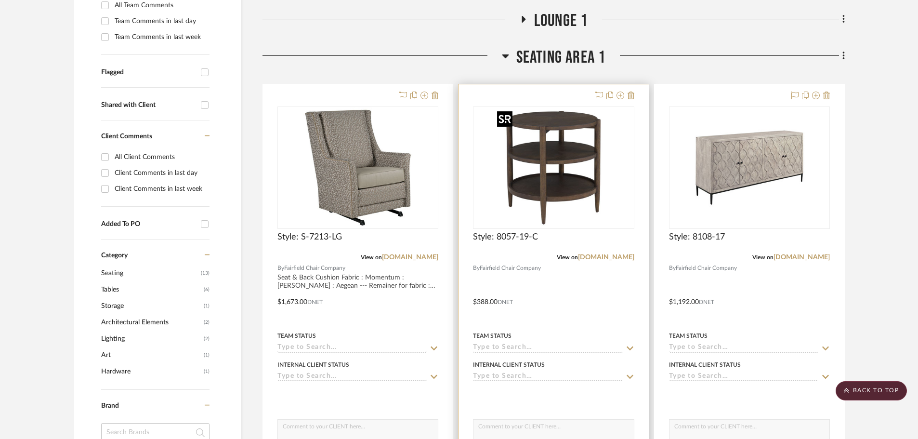
click at [591, 140] on img "0" at bounding box center [553, 167] width 120 height 120
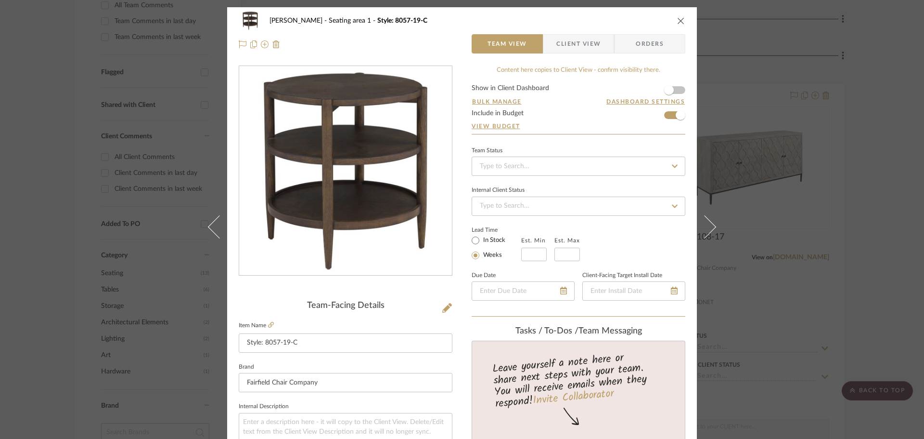
click at [680, 18] on icon "close" at bounding box center [681, 21] width 8 height 8
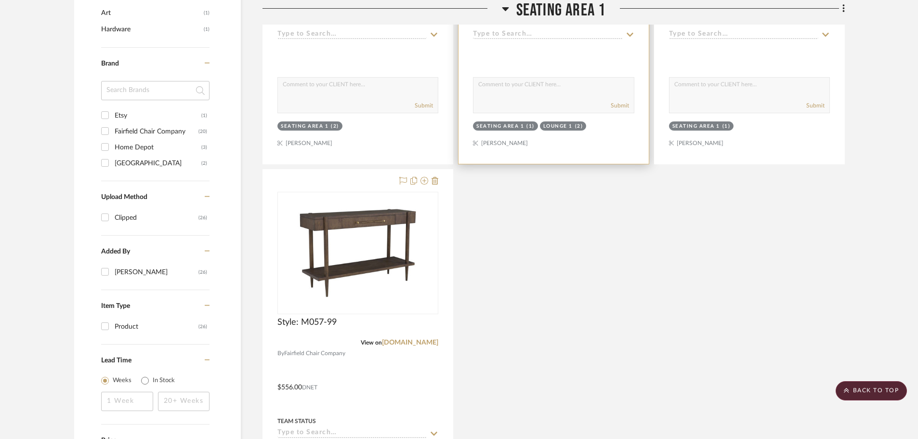
scroll to position [770, 0]
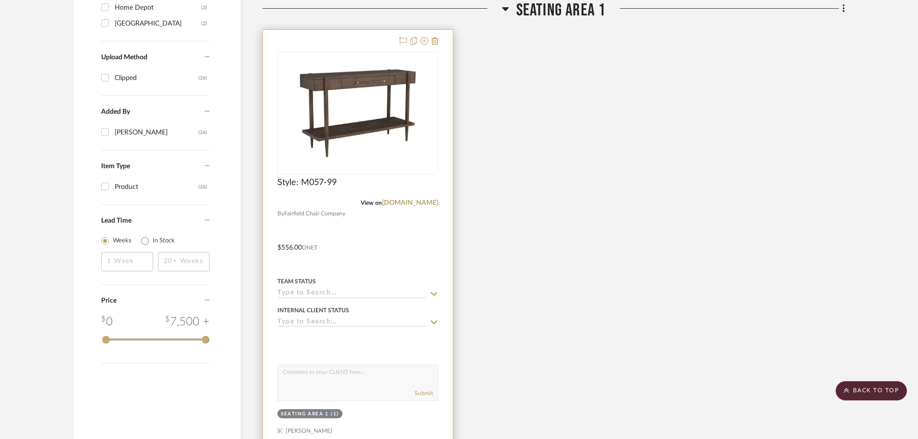
click at [0, 0] on img at bounding box center [0, 0] width 0 height 0
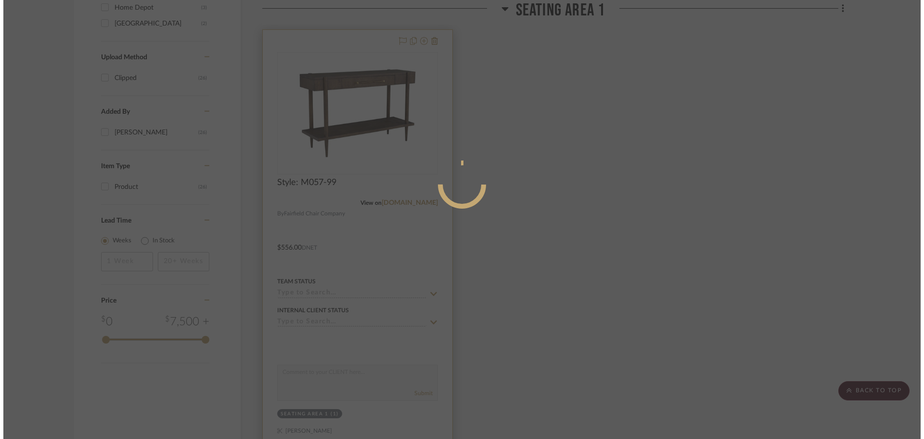
scroll to position [0, 0]
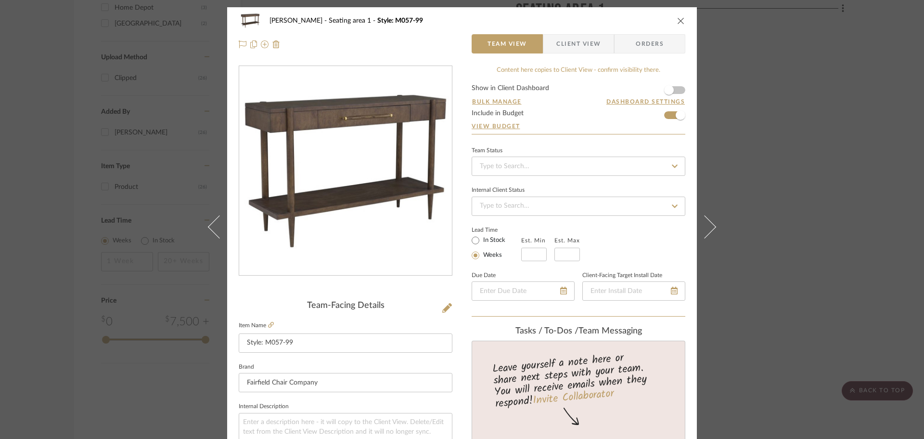
click at [677, 20] on icon "close" at bounding box center [681, 21] width 8 height 8
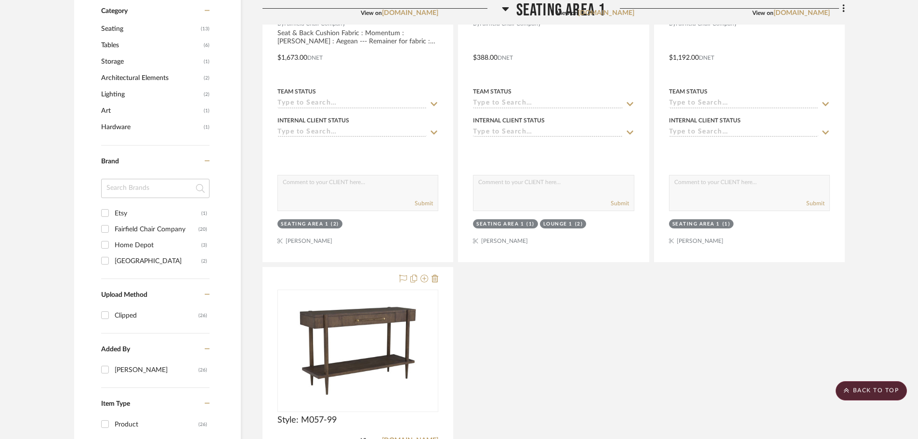
scroll to position [530, 0]
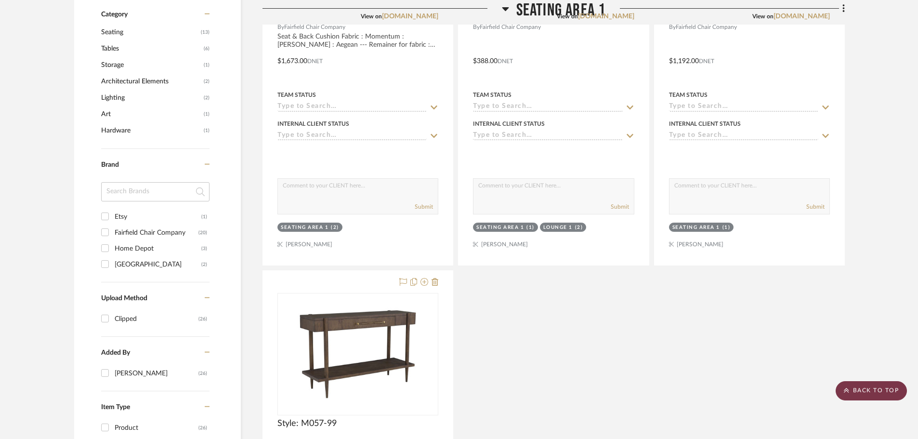
click at [735, 392] on scroll-to-top-button "BACK TO TOP" at bounding box center [870, 390] width 71 height 19
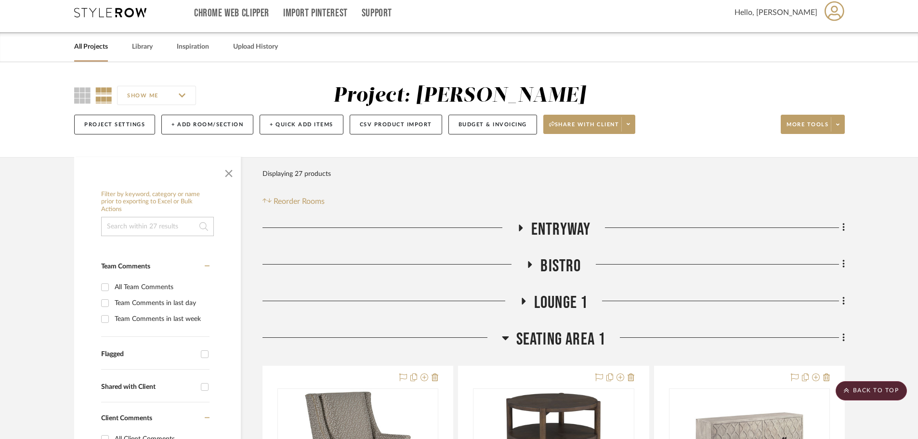
scroll to position [0, 0]
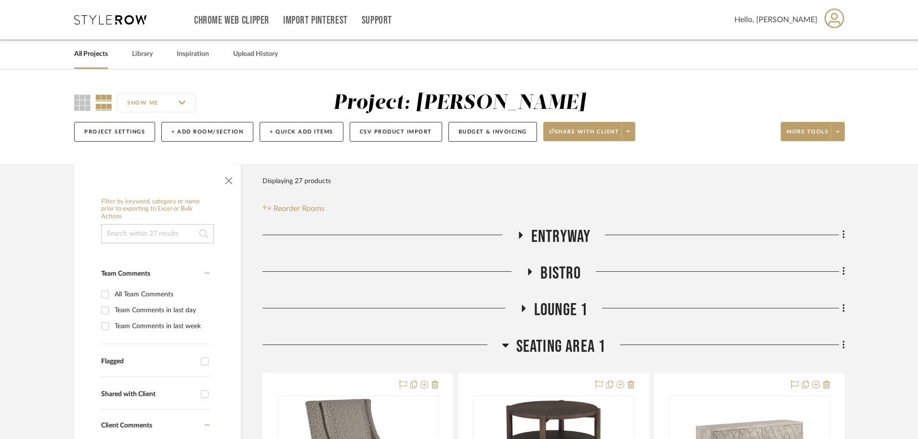
click at [89, 52] on link "All Projects" at bounding box center [91, 54] width 34 height 13
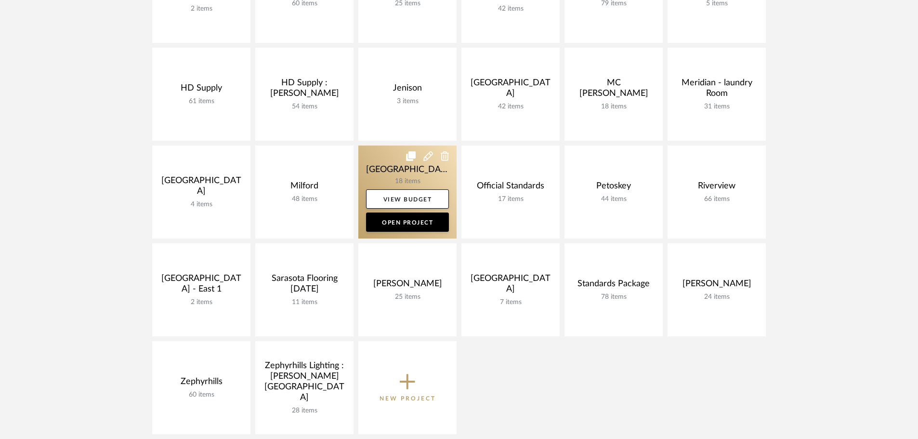
click at [372, 167] on link at bounding box center [407, 191] width 98 height 93
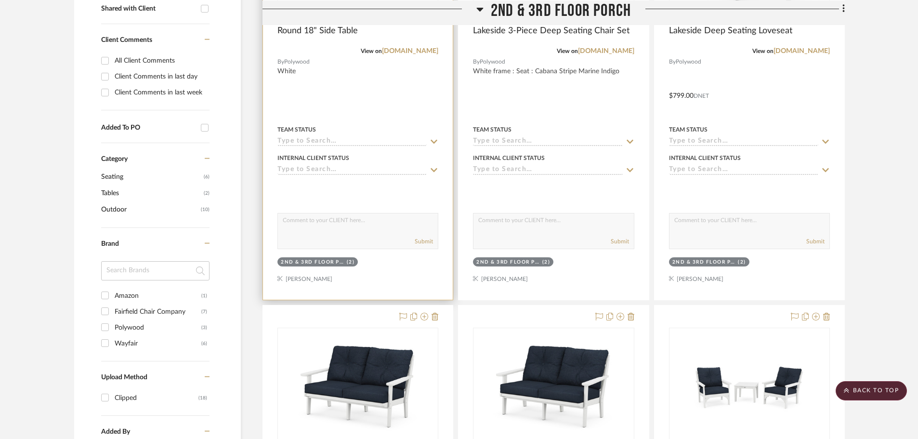
scroll to position [578, 0]
